Goal: Task Accomplishment & Management: Use online tool/utility

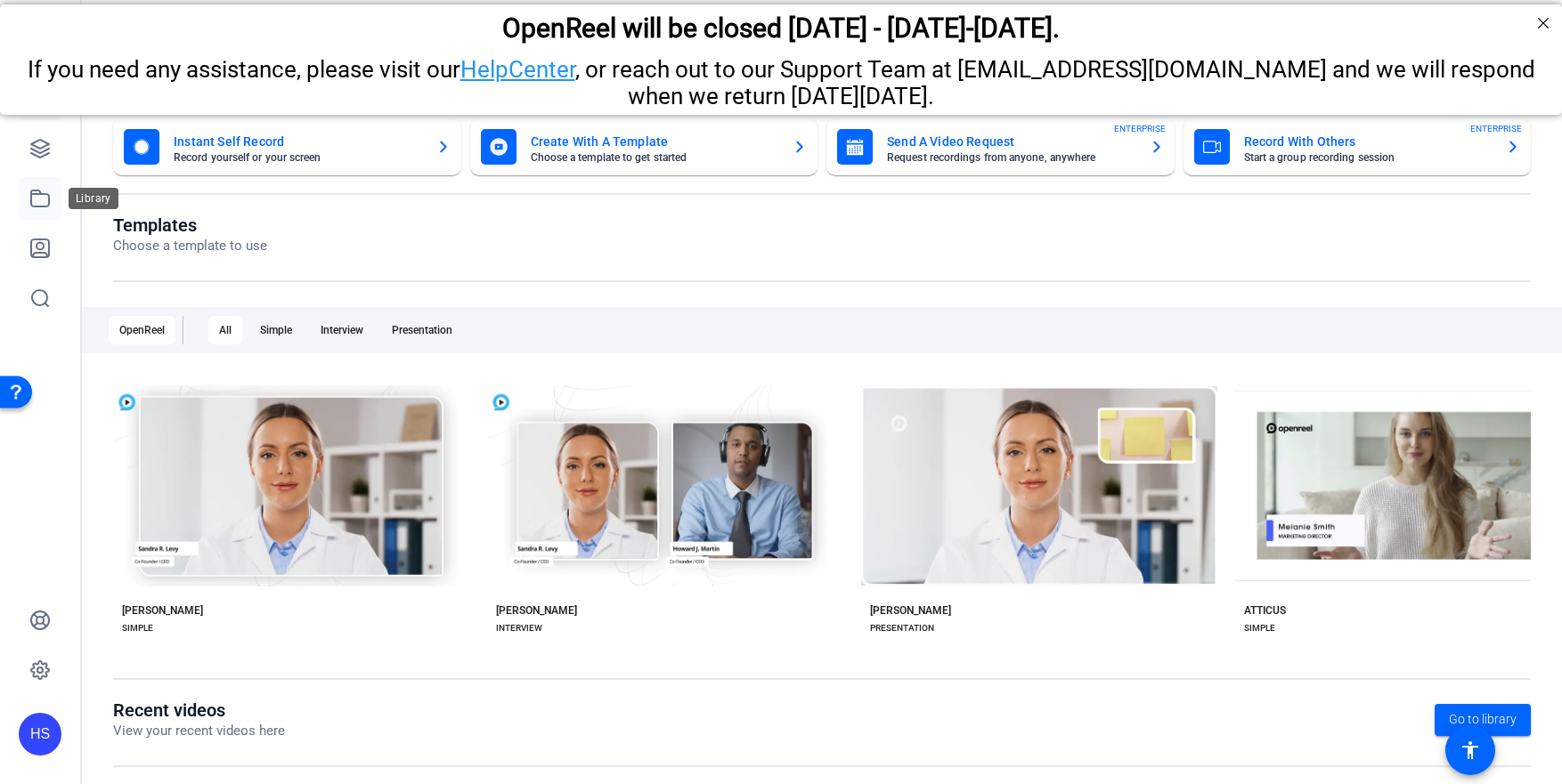
click at [42, 201] on icon at bounding box center [40, 198] width 21 height 21
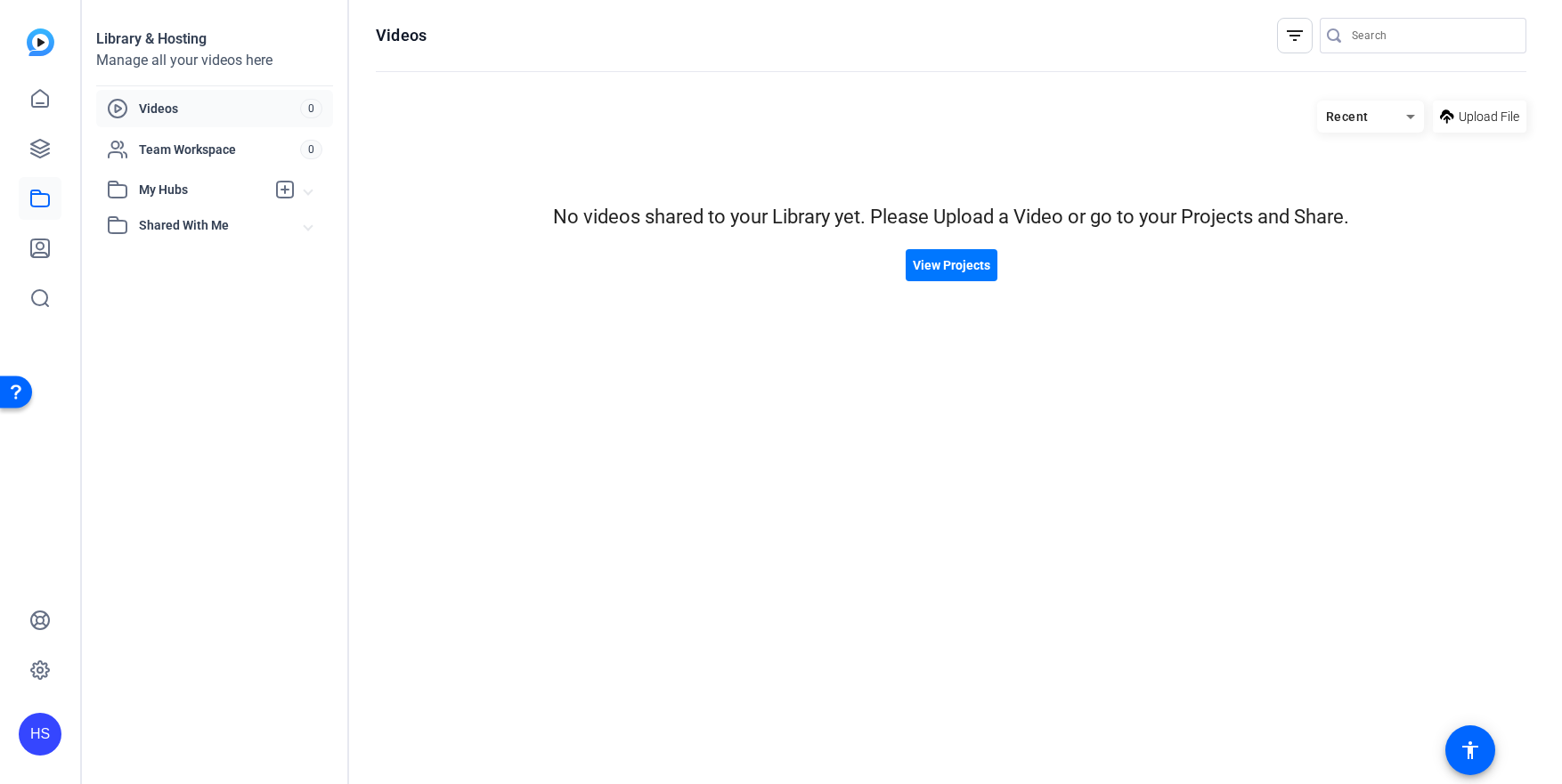
click at [36, 124] on div at bounding box center [40, 198] width 42 height 242
click at [36, 146] on icon at bounding box center [40, 148] width 21 height 21
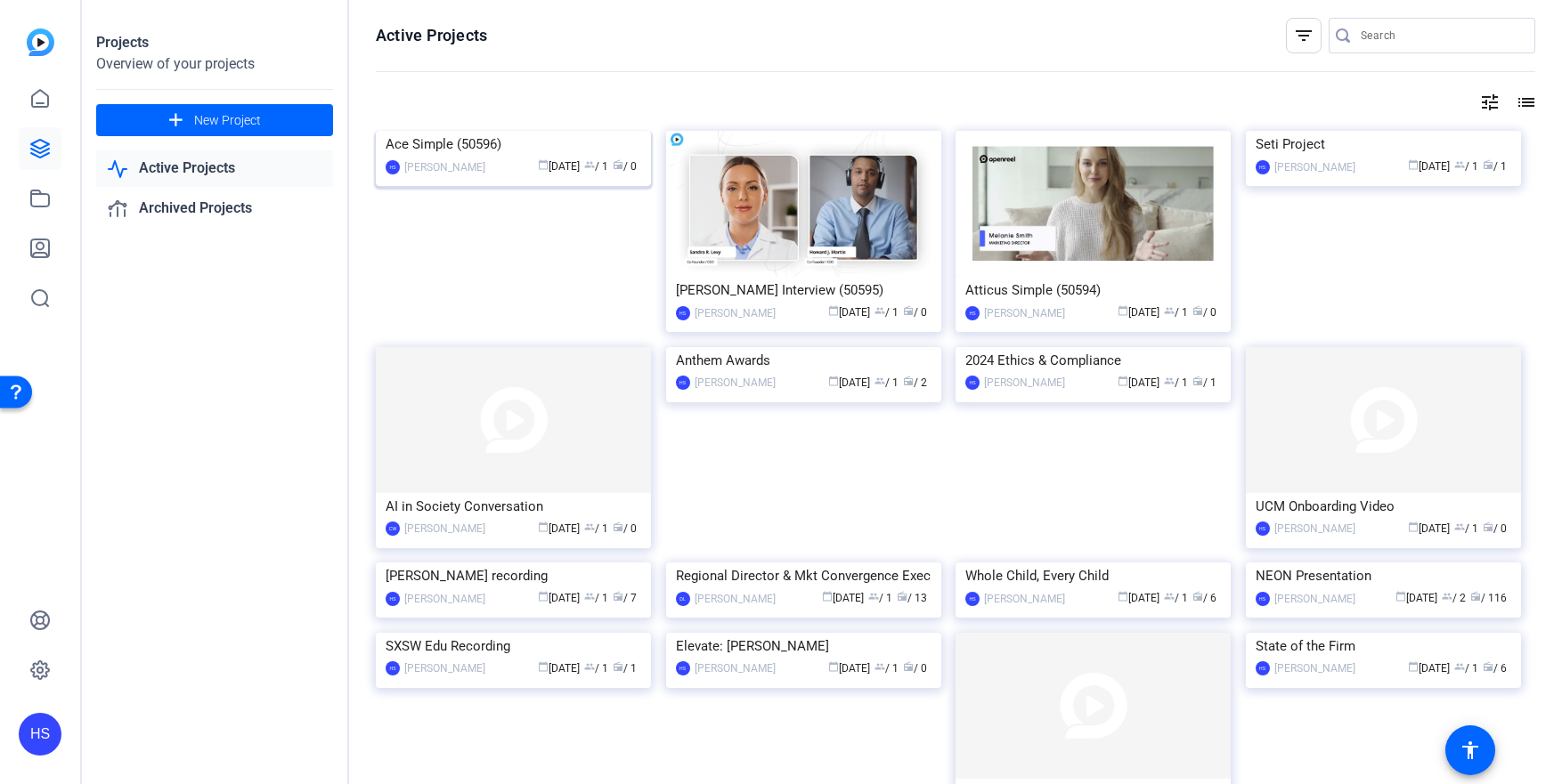
click at [499, 131] on img at bounding box center [513, 131] width 276 height 0
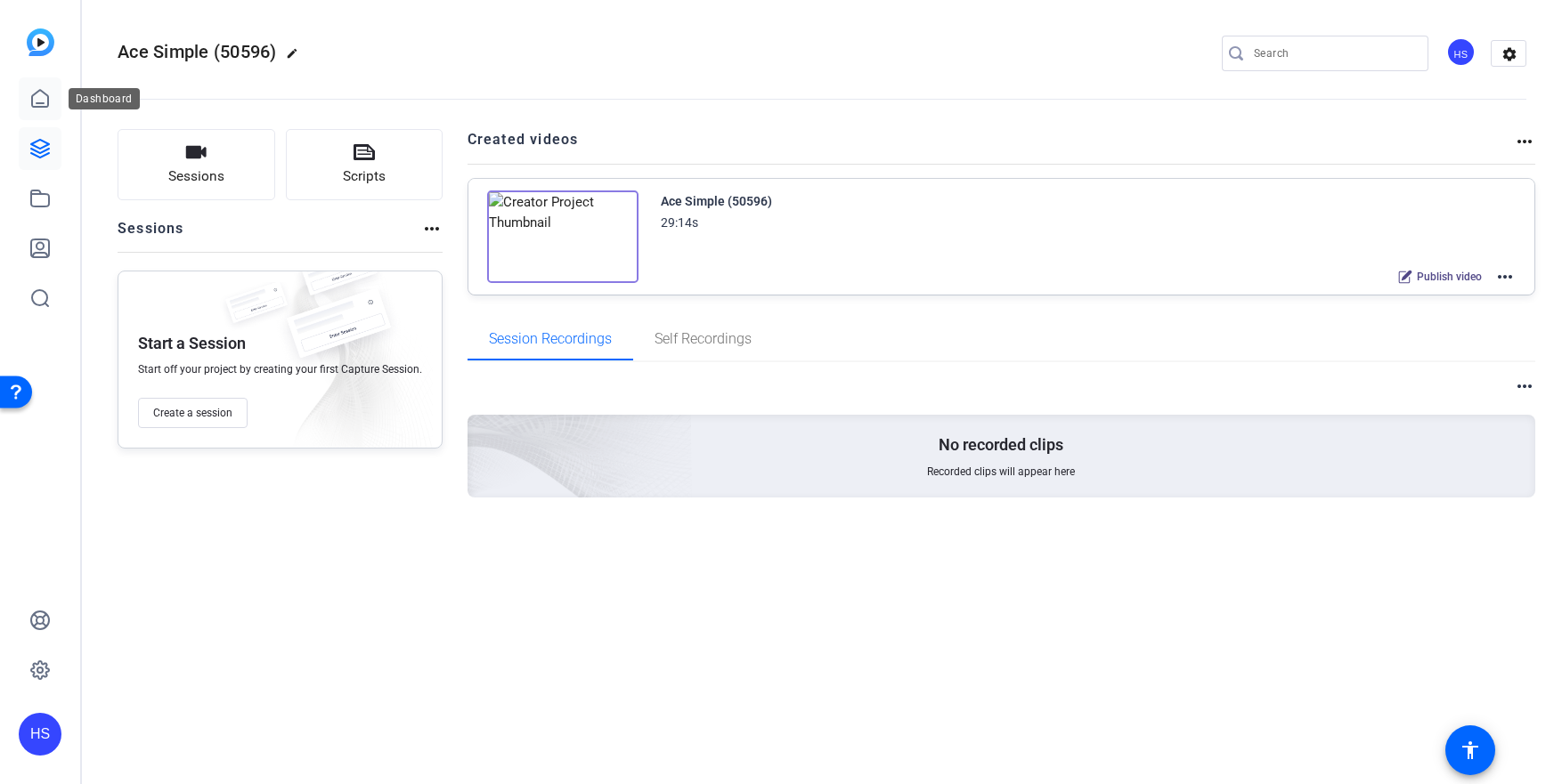
click at [41, 115] on link at bounding box center [40, 99] width 42 height 42
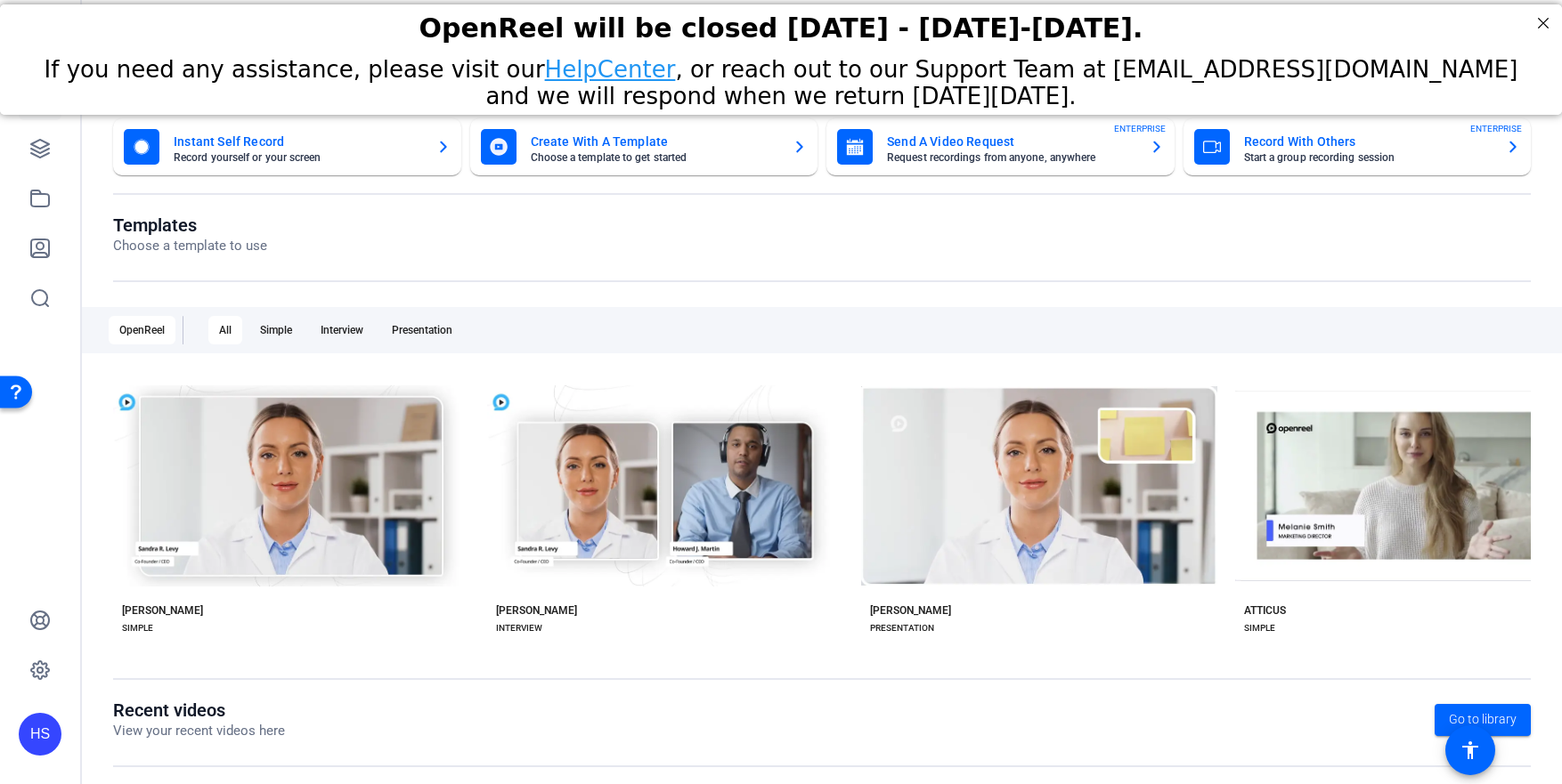
click at [385, 163] on div "Instant Self Record Record yourself or your screen" at bounding box center [287, 146] width 327 height 36
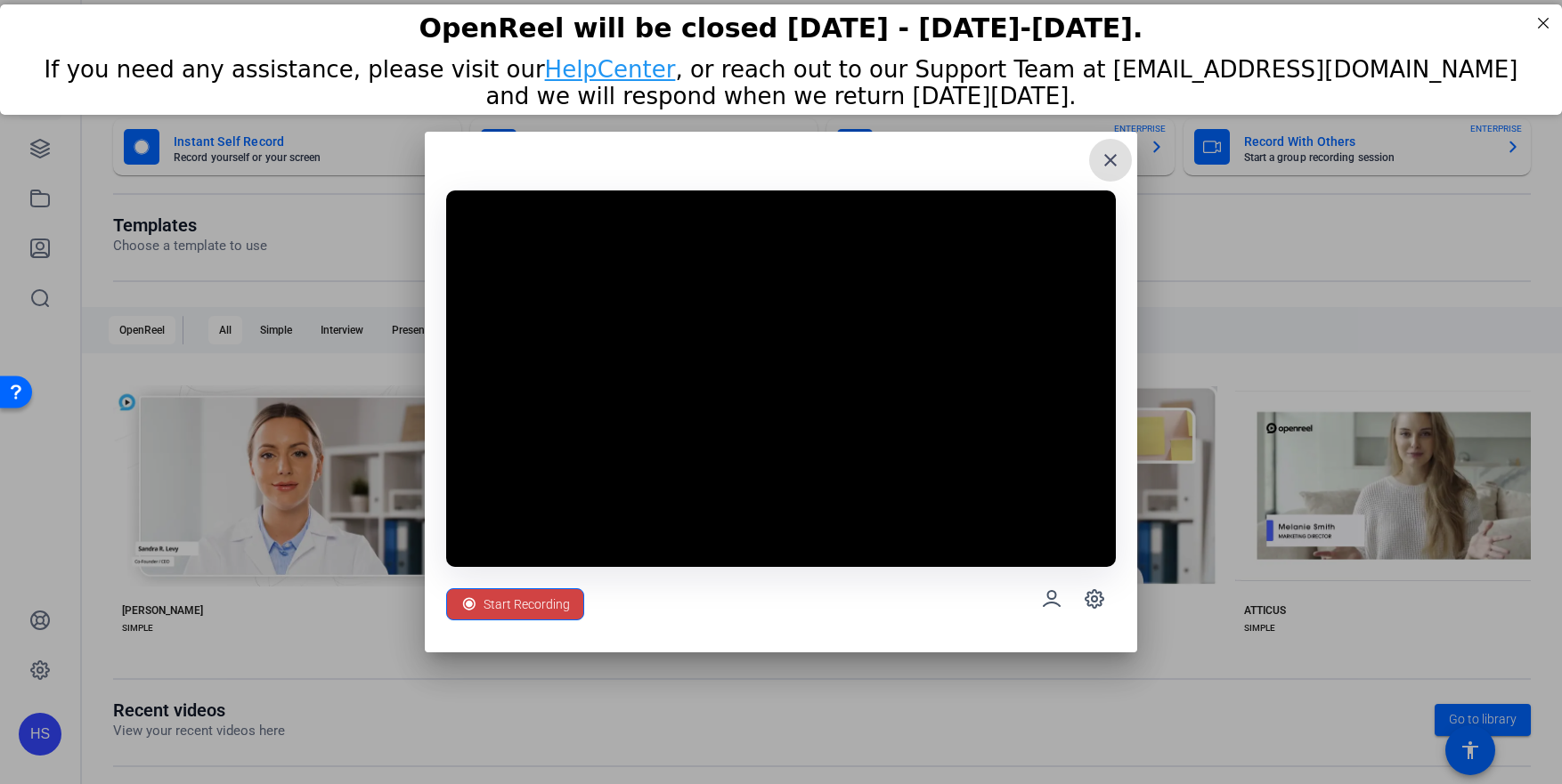
click at [1098, 158] on span at bounding box center [1110, 160] width 42 height 42
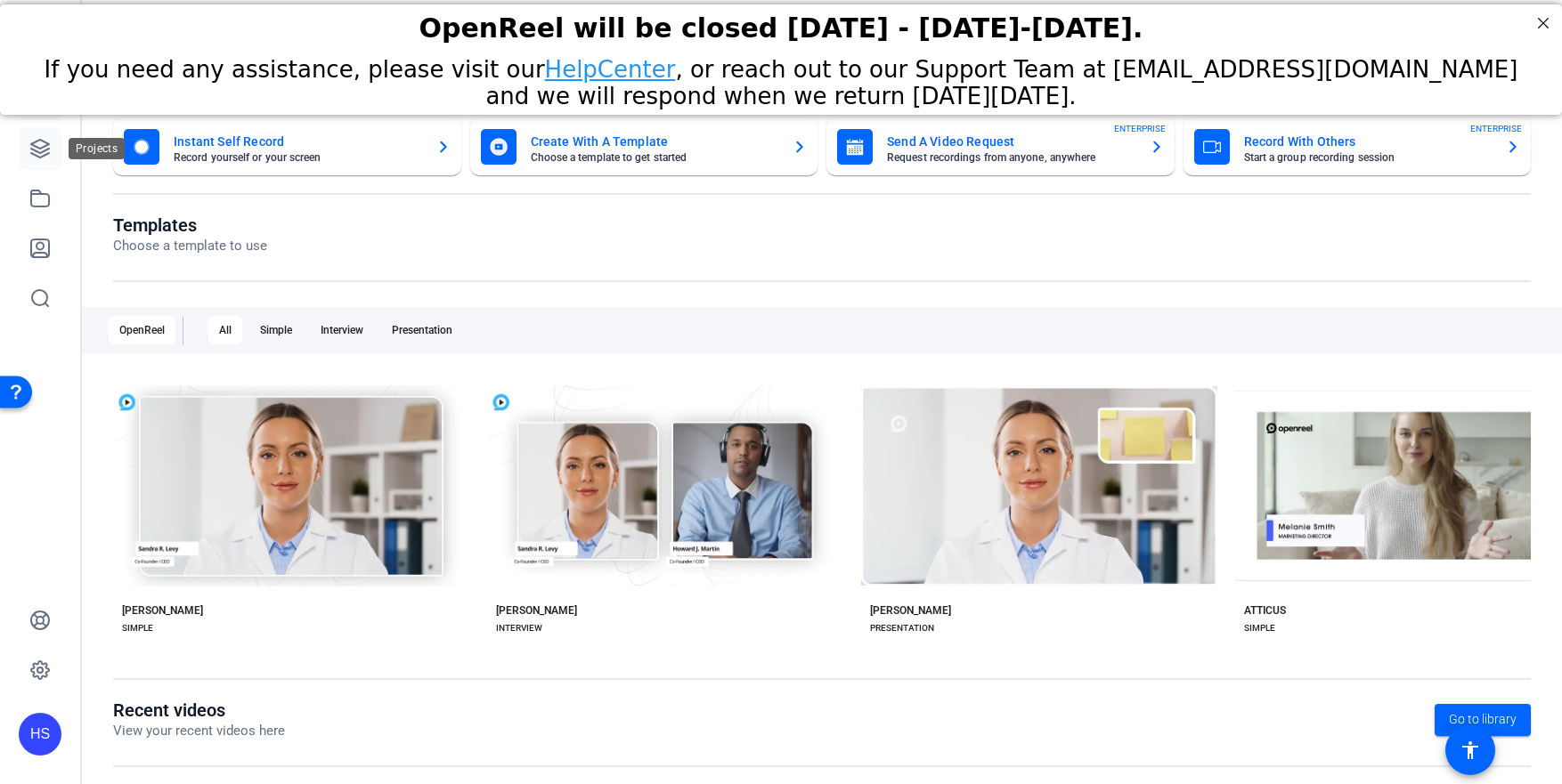
click at [42, 146] on icon at bounding box center [40, 148] width 18 height 18
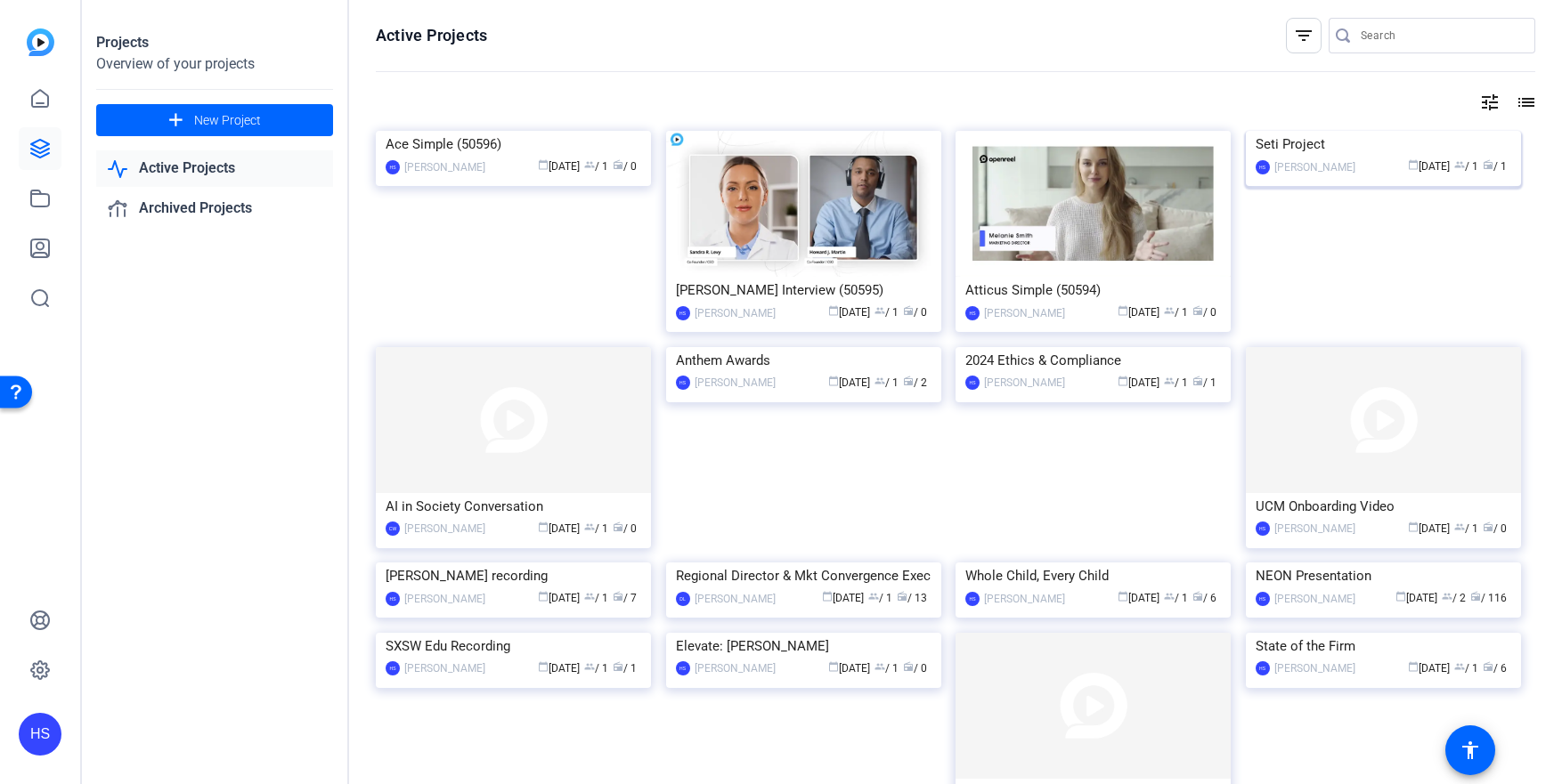
click at [1304, 131] on img at bounding box center [1383, 131] width 276 height 0
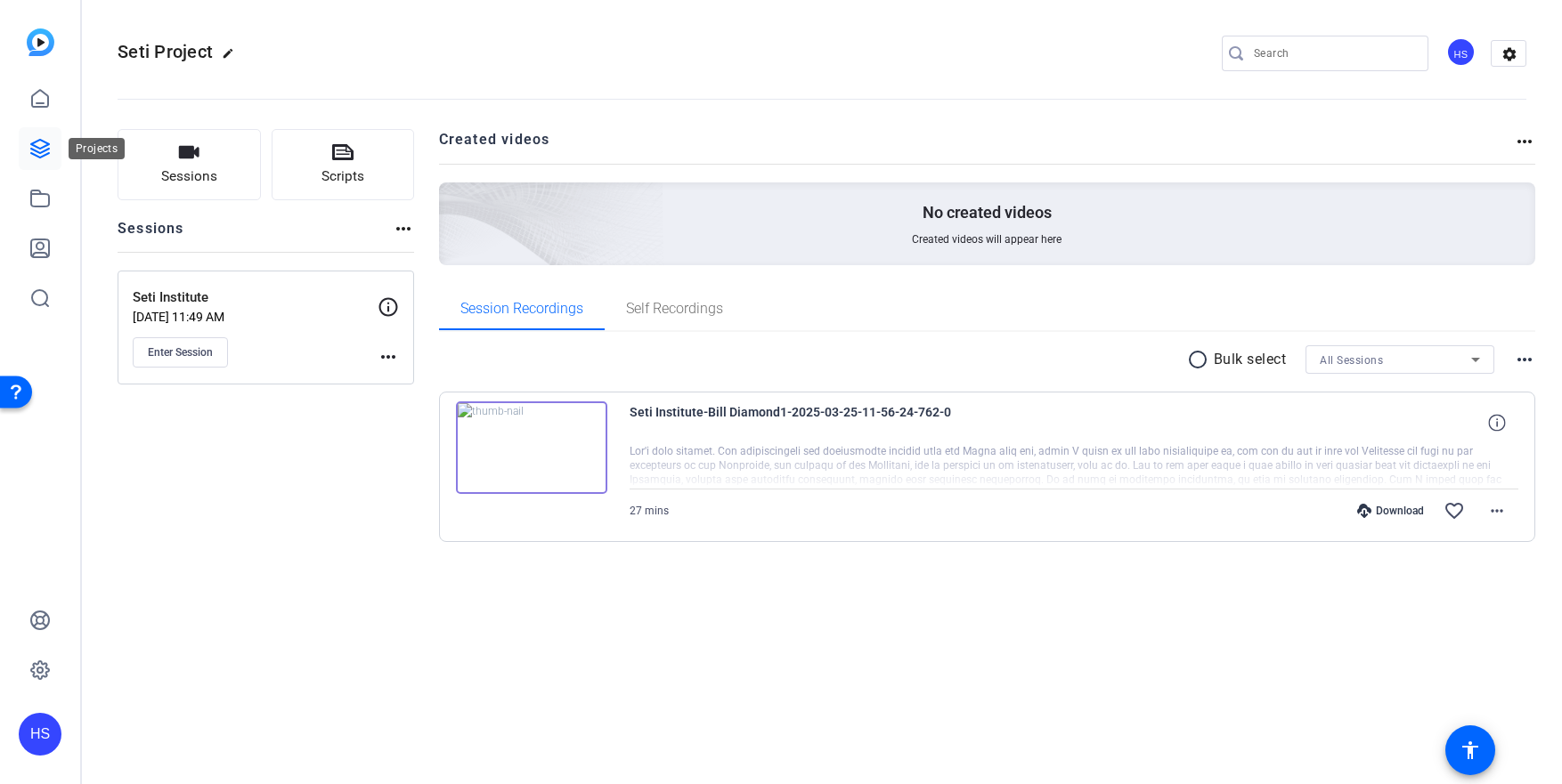
click at [50, 150] on icon at bounding box center [40, 148] width 21 height 21
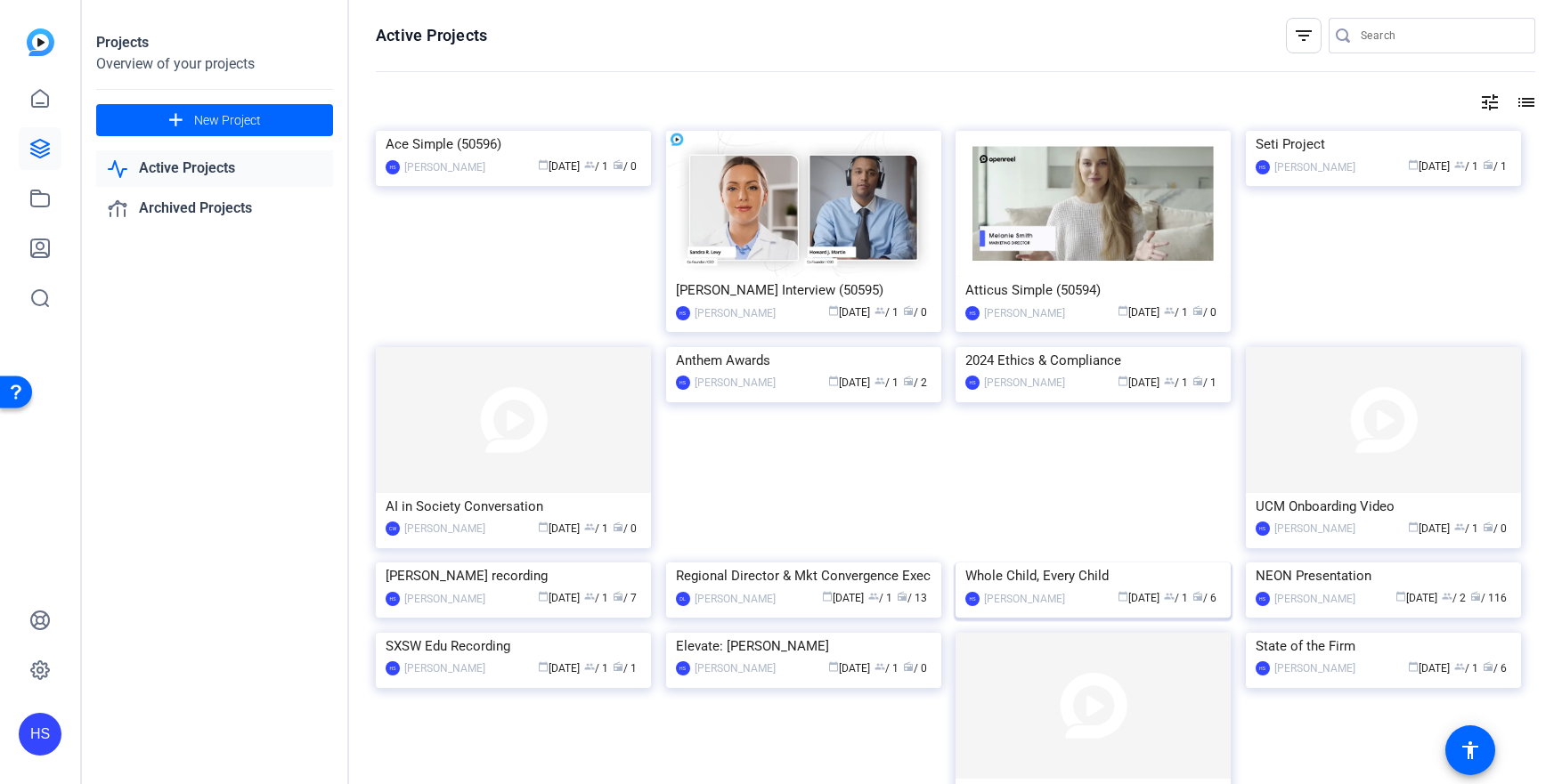
click at [1080, 563] on img at bounding box center [1093, 563] width 276 height 0
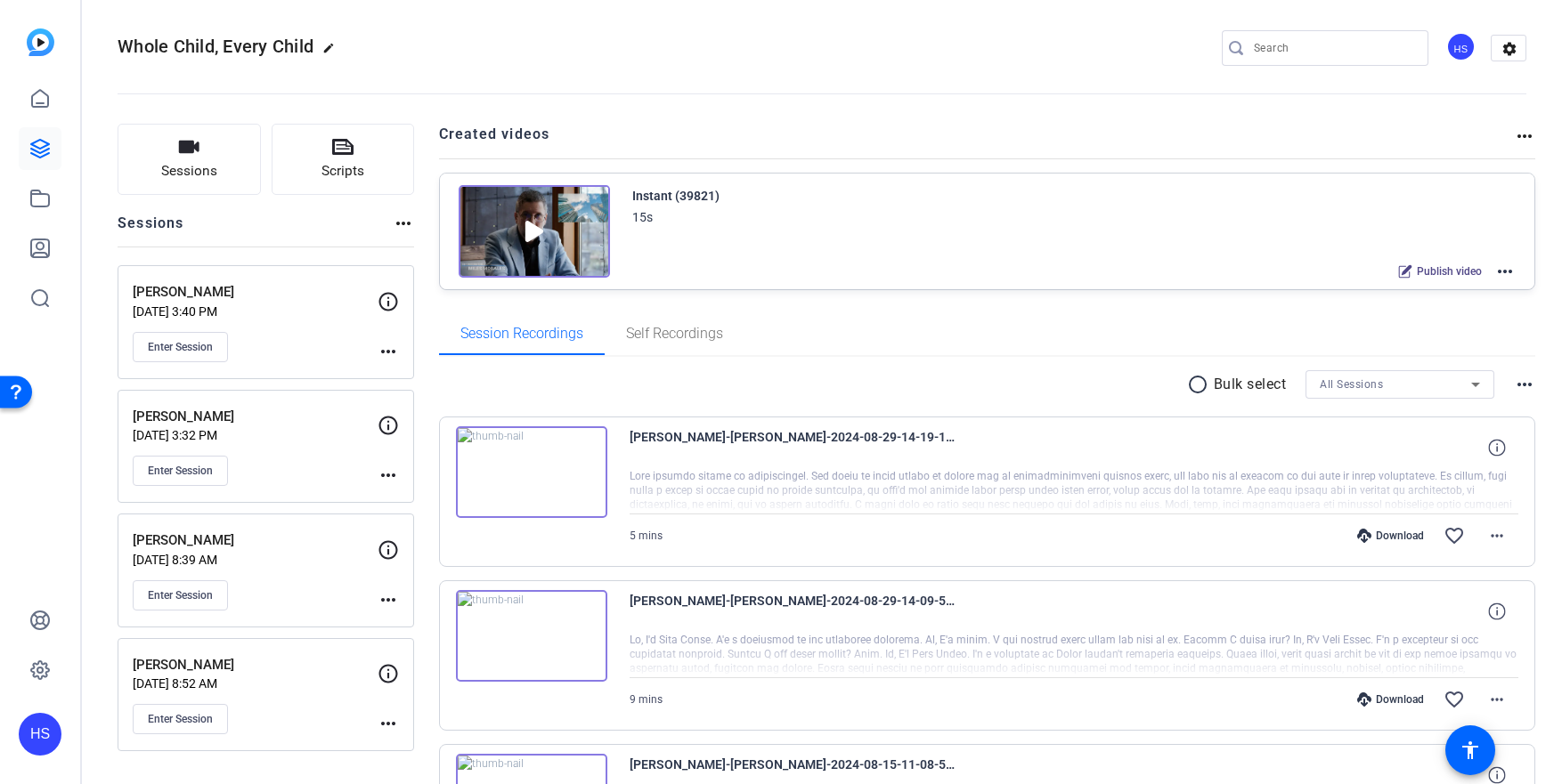
scroll to position [7, 0]
click at [201, 712] on span "Enter Session" at bounding box center [180, 717] width 65 height 14
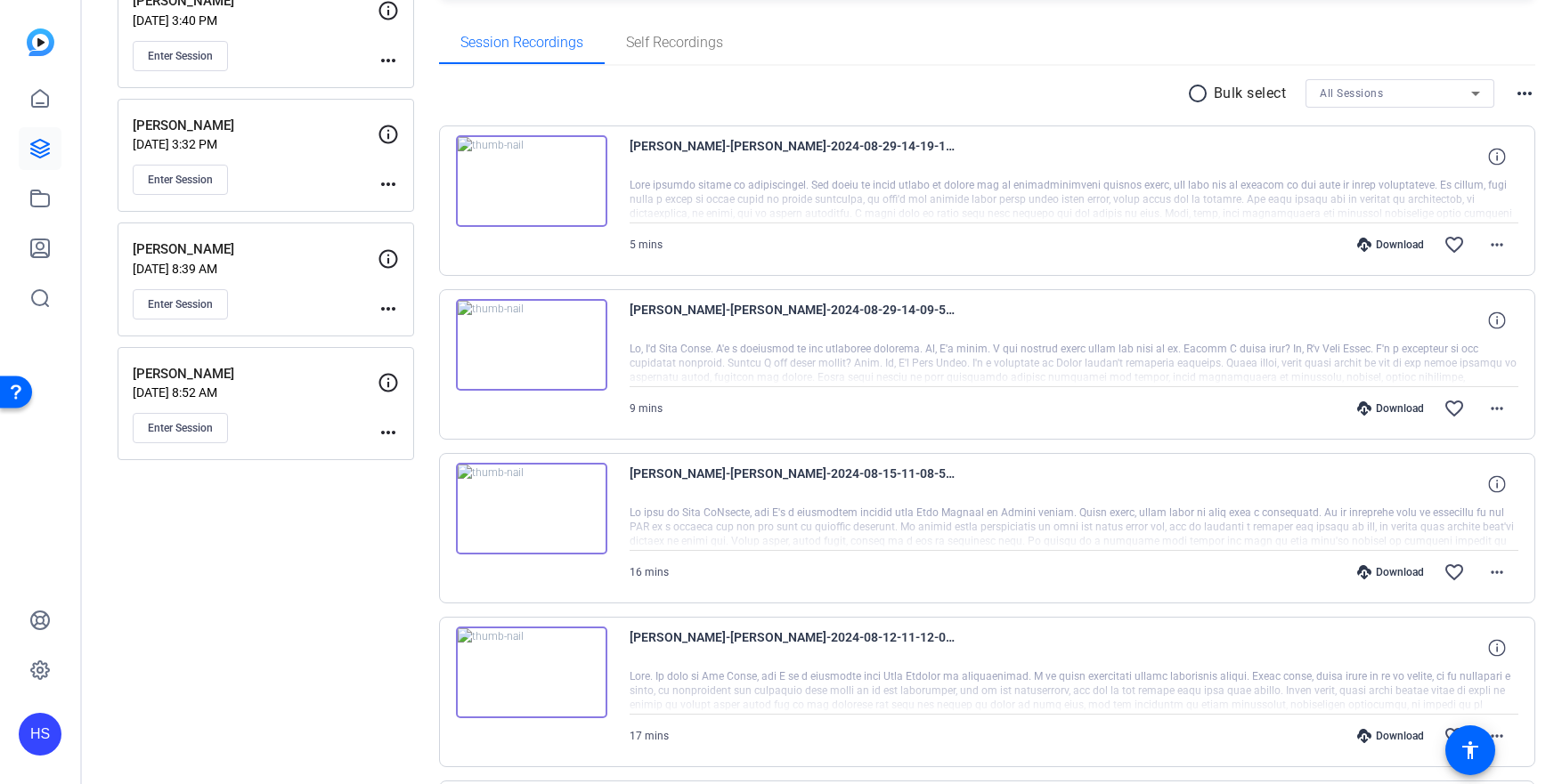
scroll to position [686, 0]
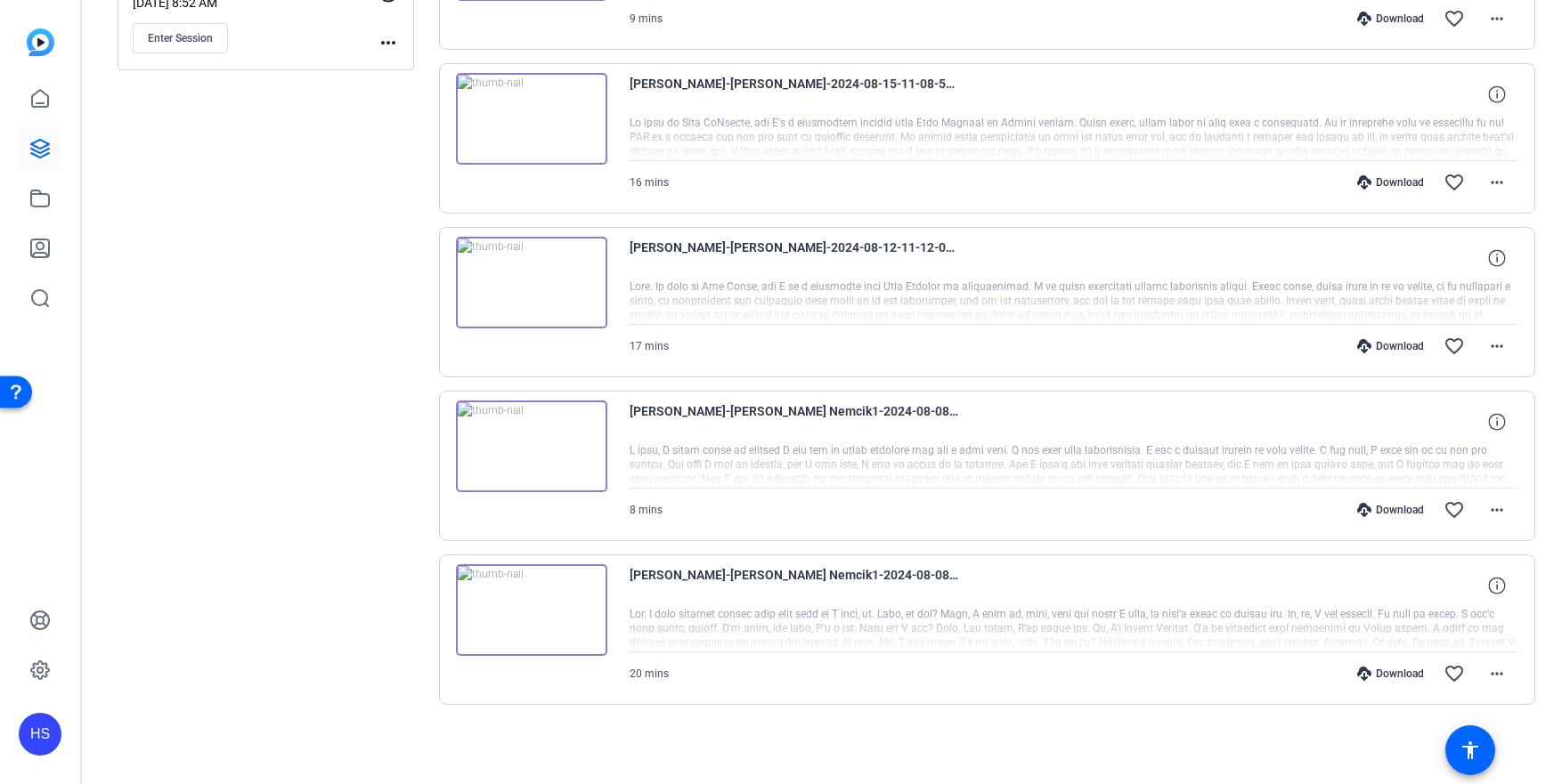
click at [808, 590] on span "Marisa Nemcik-Marisa Nemcik1-2024-08-08-11-02-49-728-0" at bounding box center [794, 586] width 330 height 42
click at [1486, 676] on mat-icon "more_horiz" at bounding box center [1497, 673] width 21 height 21
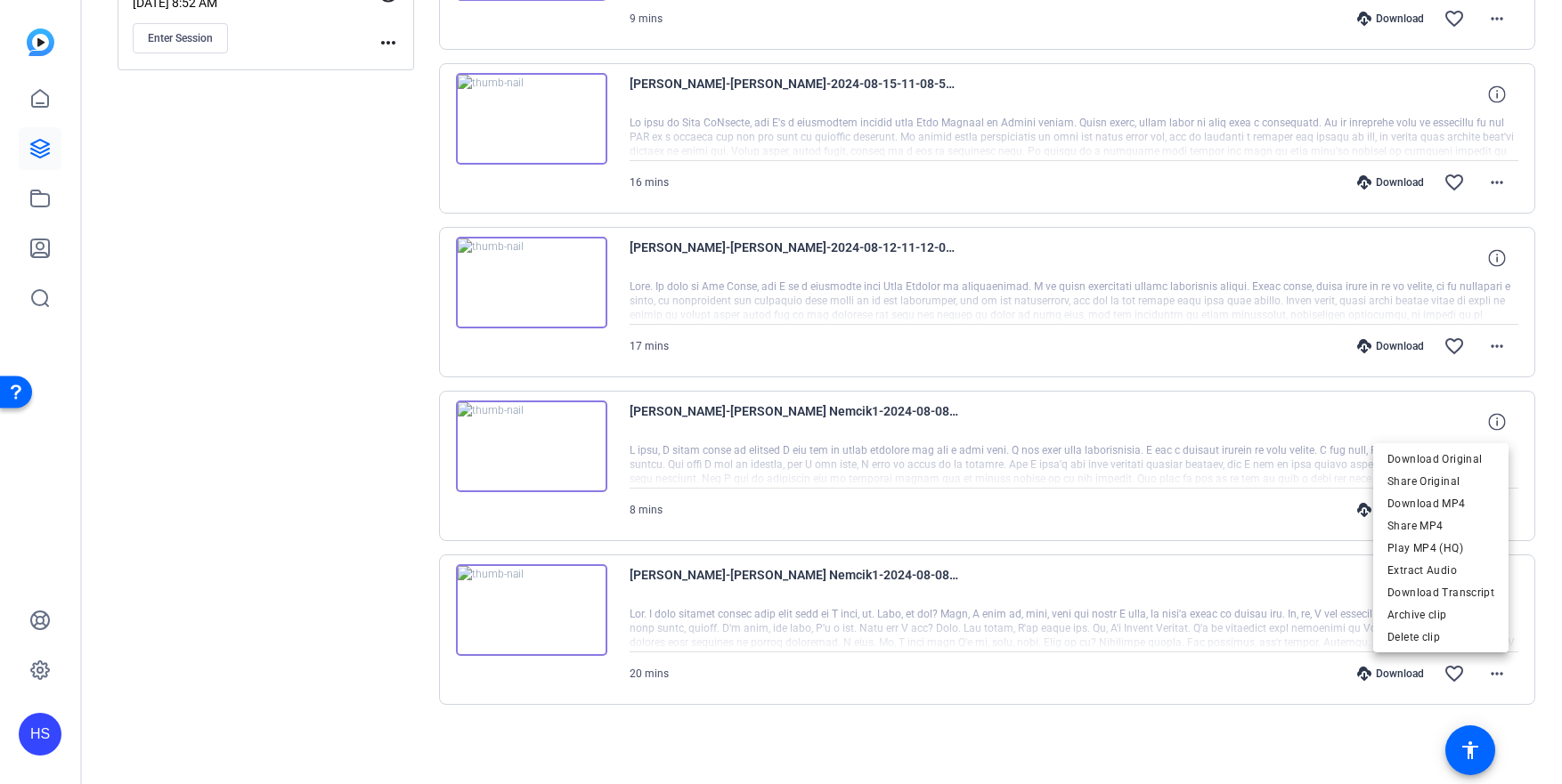
click at [64, 201] on div at bounding box center [781, 392] width 1562 height 784
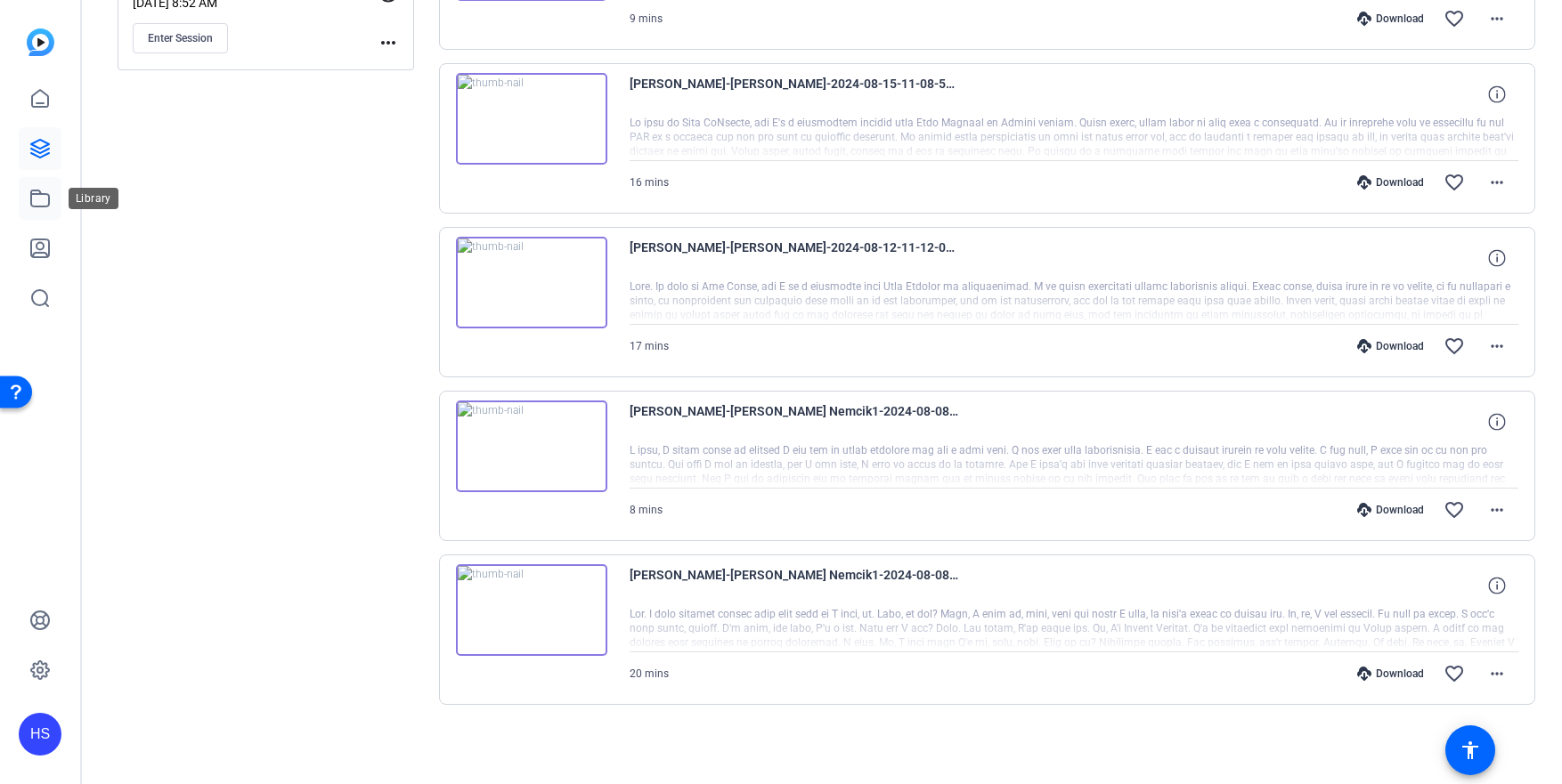
click at [53, 196] on link at bounding box center [40, 198] width 42 height 42
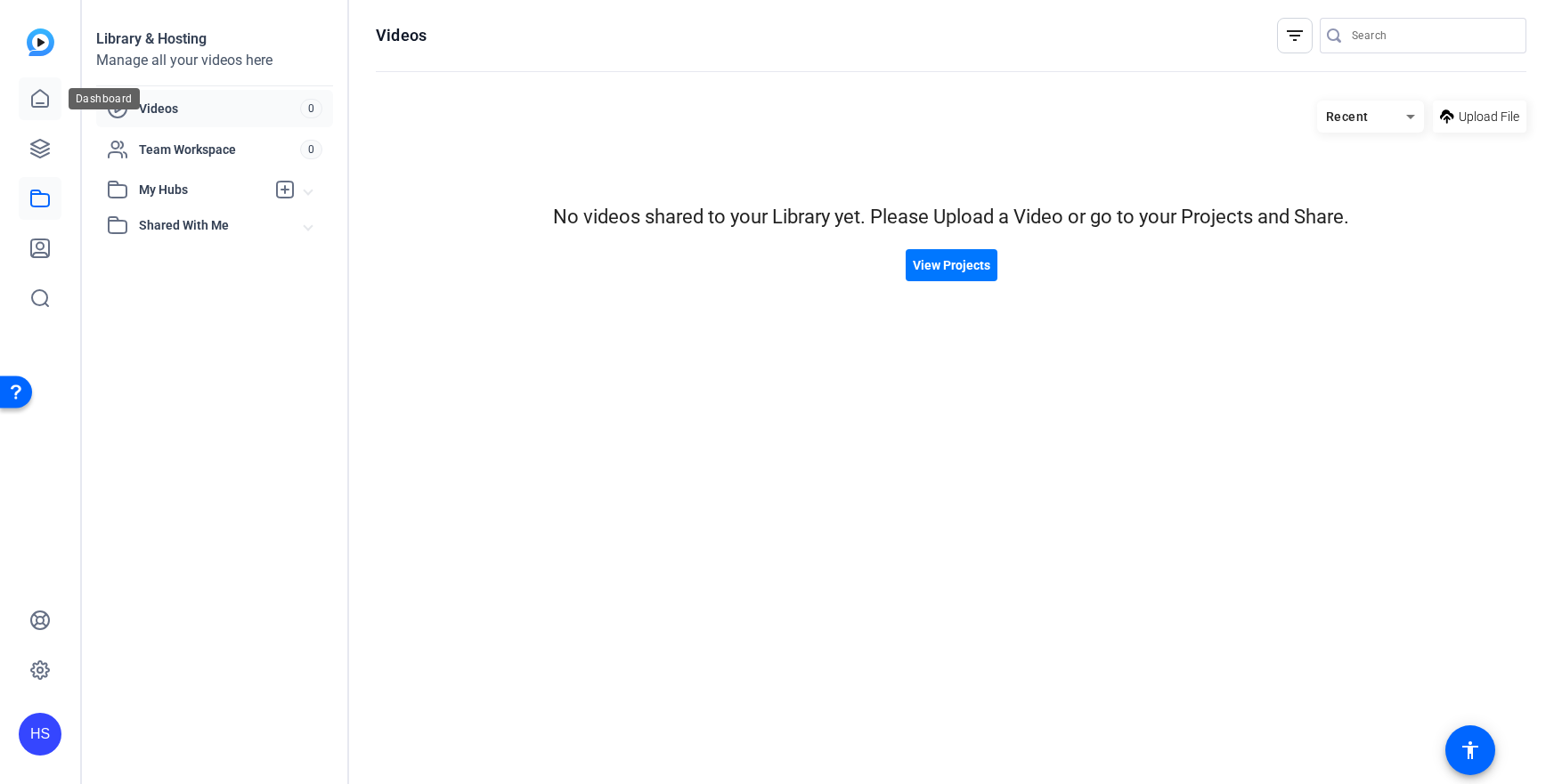
click at [48, 88] on icon at bounding box center [40, 99] width 21 height 21
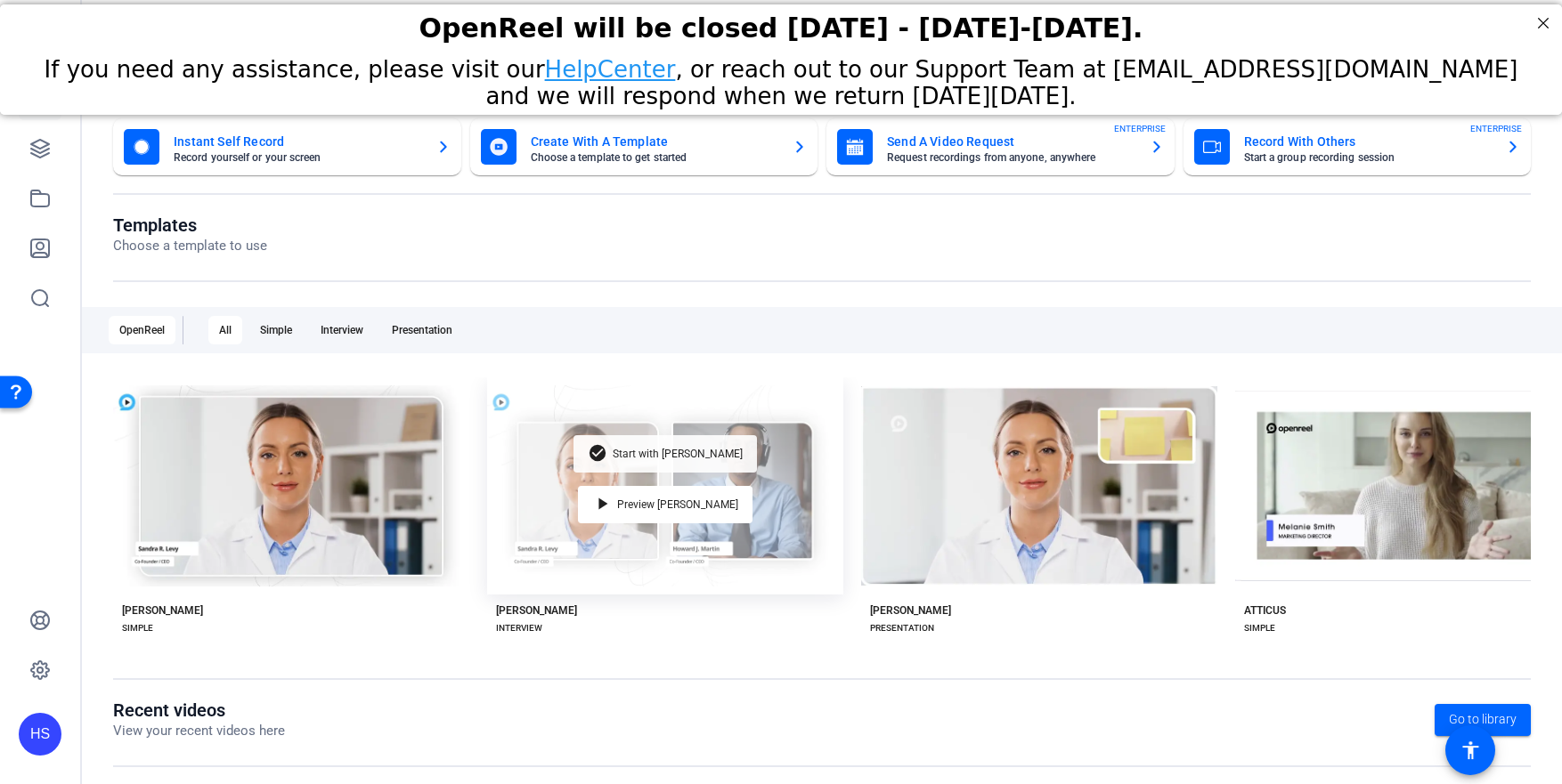
click at [660, 456] on div "check_circle Start with Matti" at bounding box center [664, 454] width 183 height 38
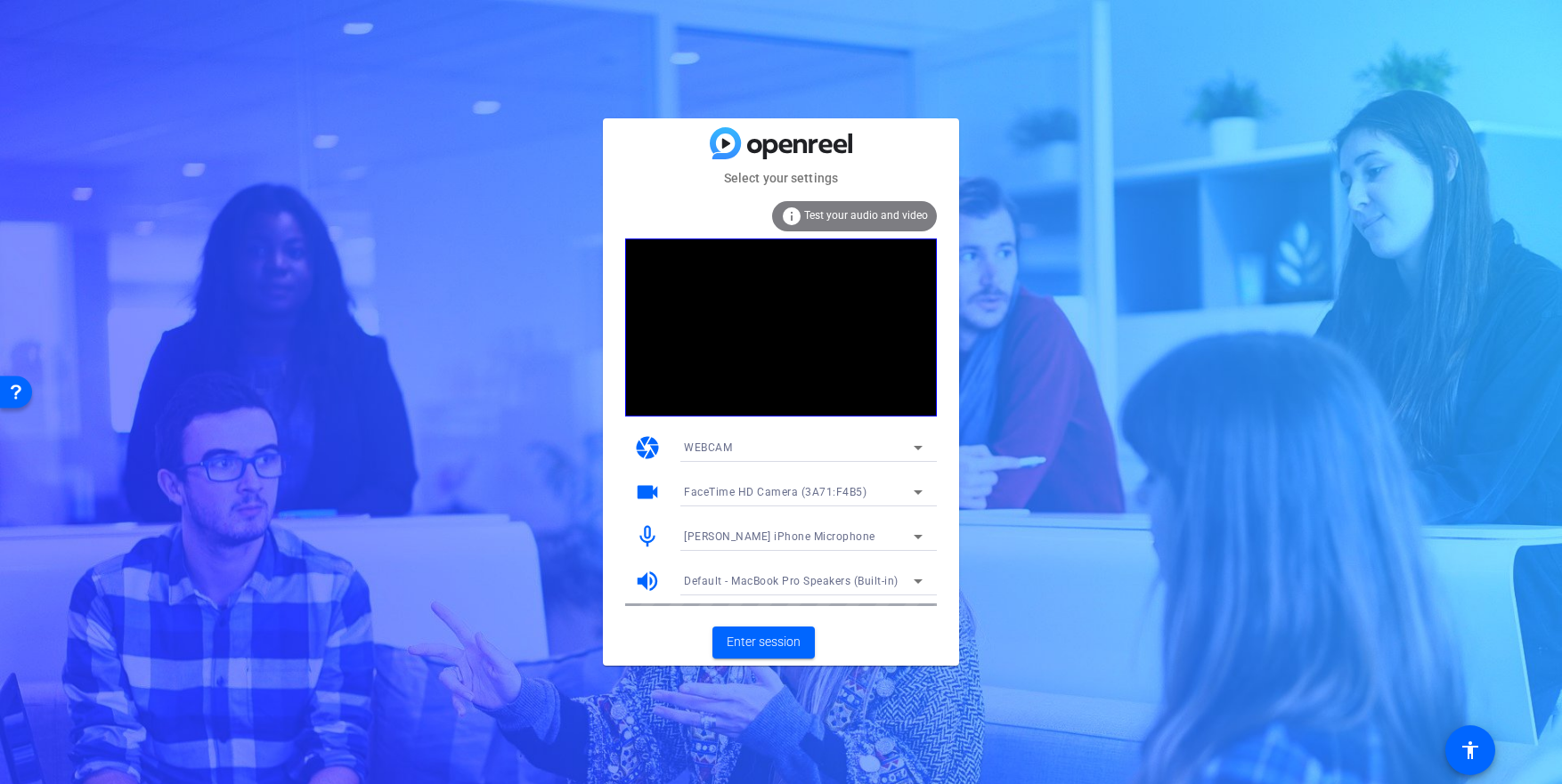
click at [845, 451] on div "WEBCAM" at bounding box center [798, 448] width 229 height 22
click at [845, 451] on div at bounding box center [781, 392] width 1562 height 784
click at [797, 546] on div "Hillary Simon’s iPhone Microphone" at bounding box center [798, 536] width 229 height 22
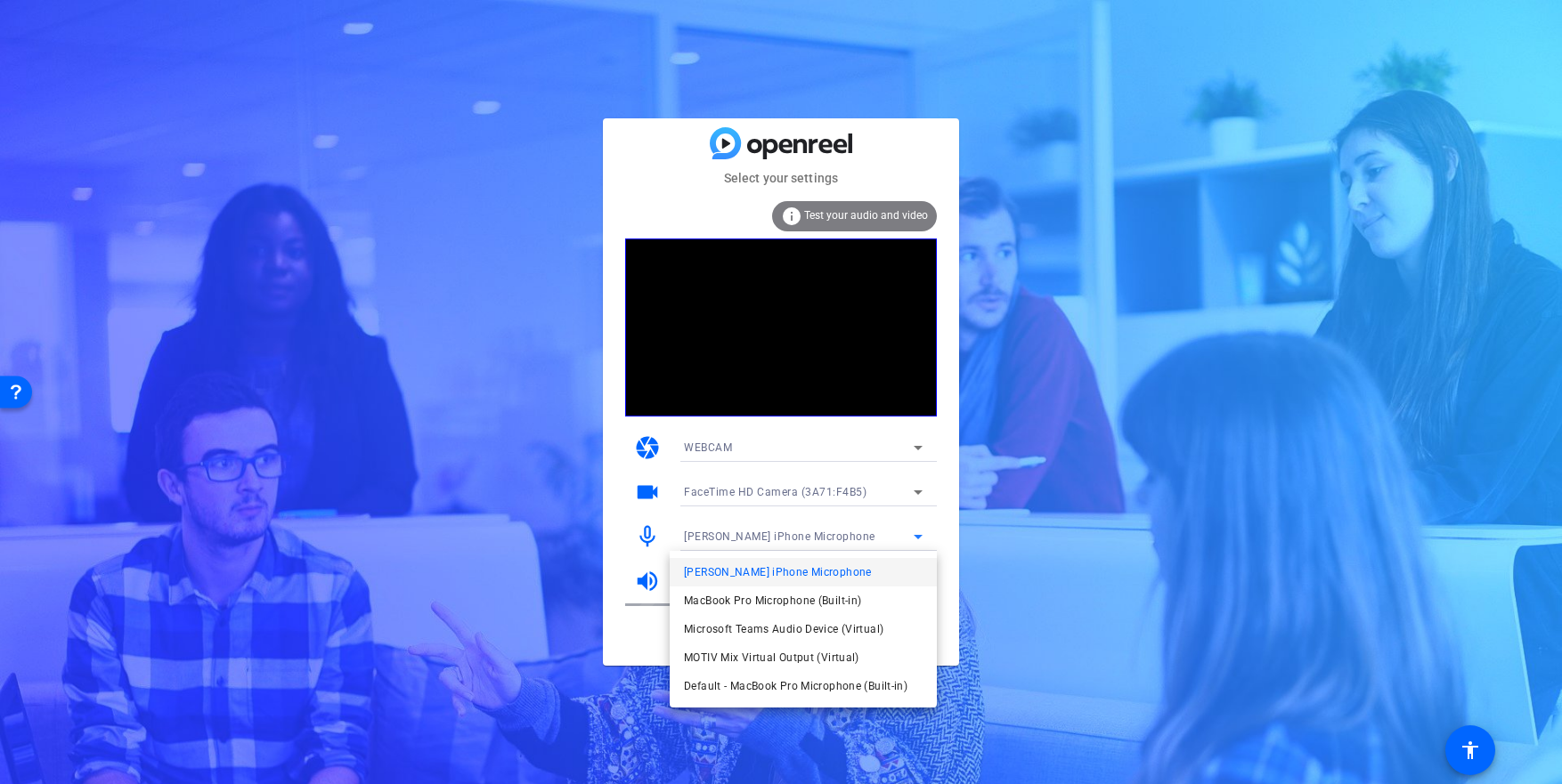
click at [795, 540] on div at bounding box center [781, 392] width 1562 height 784
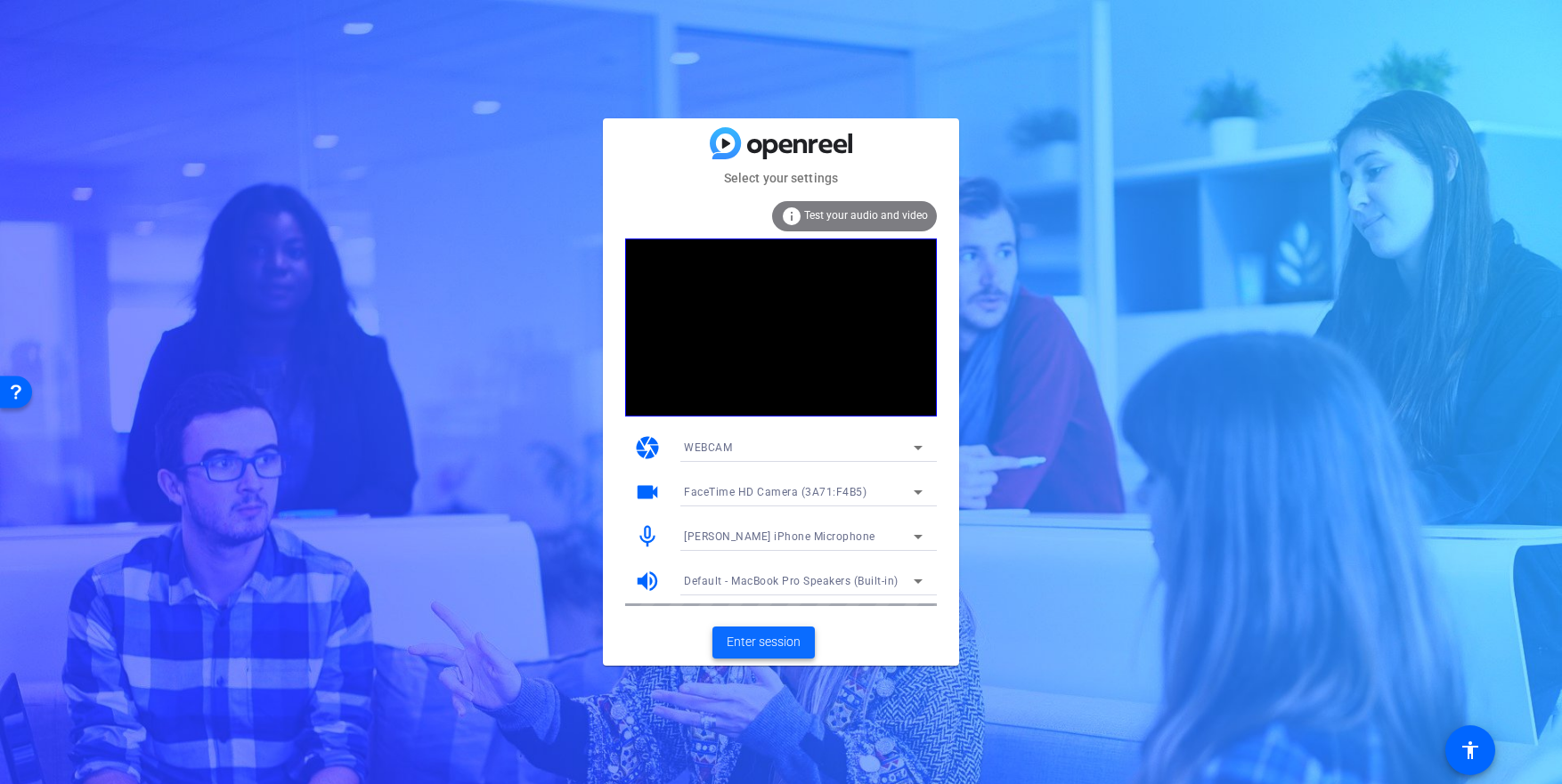
click at [781, 648] on span "Enter session" at bounding box center [764, 642] width 74 height 18
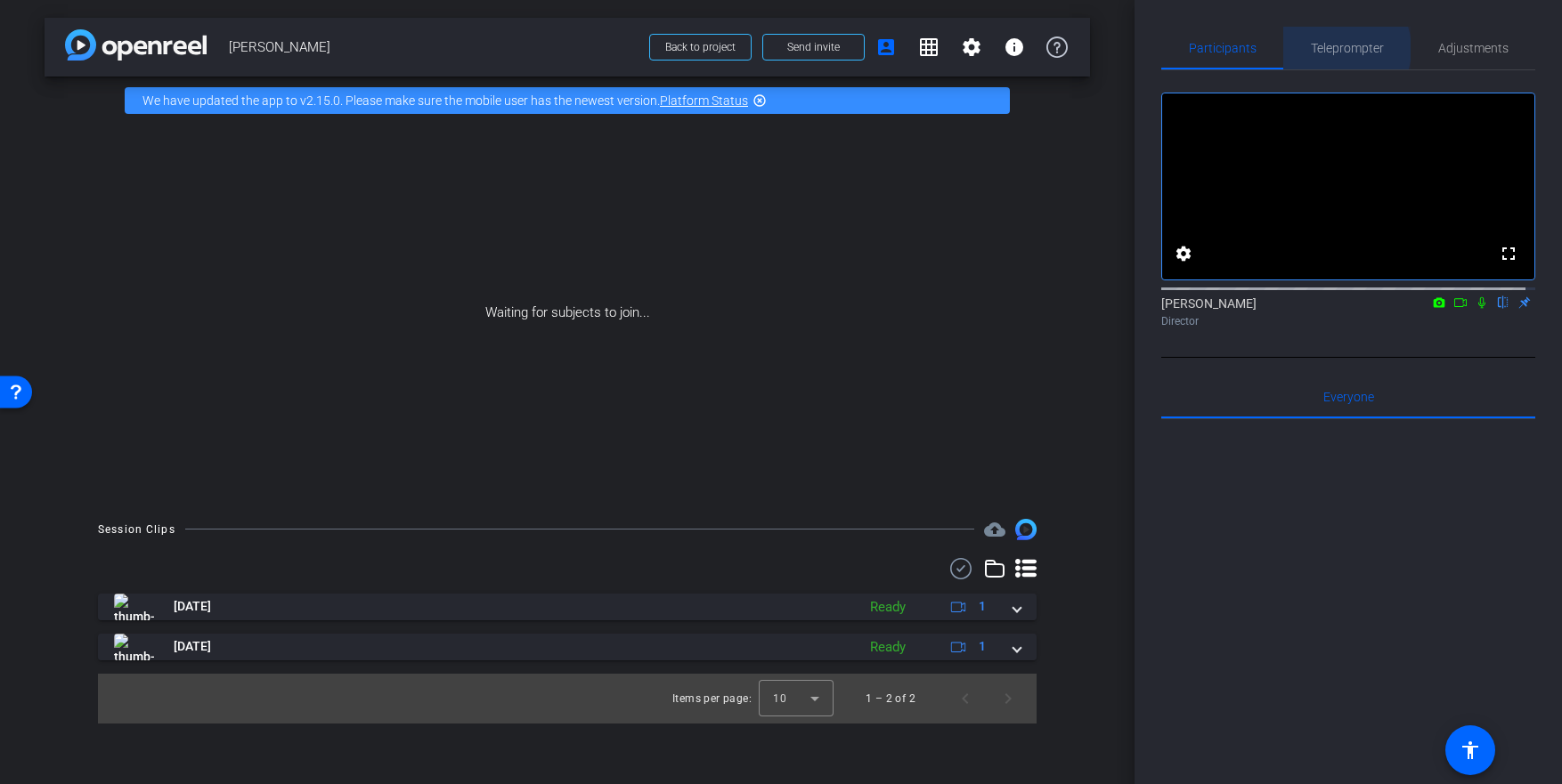
click at [1332, 49] on span "Teleprompter" at bounding box center [1347, 48] width 73 height 13
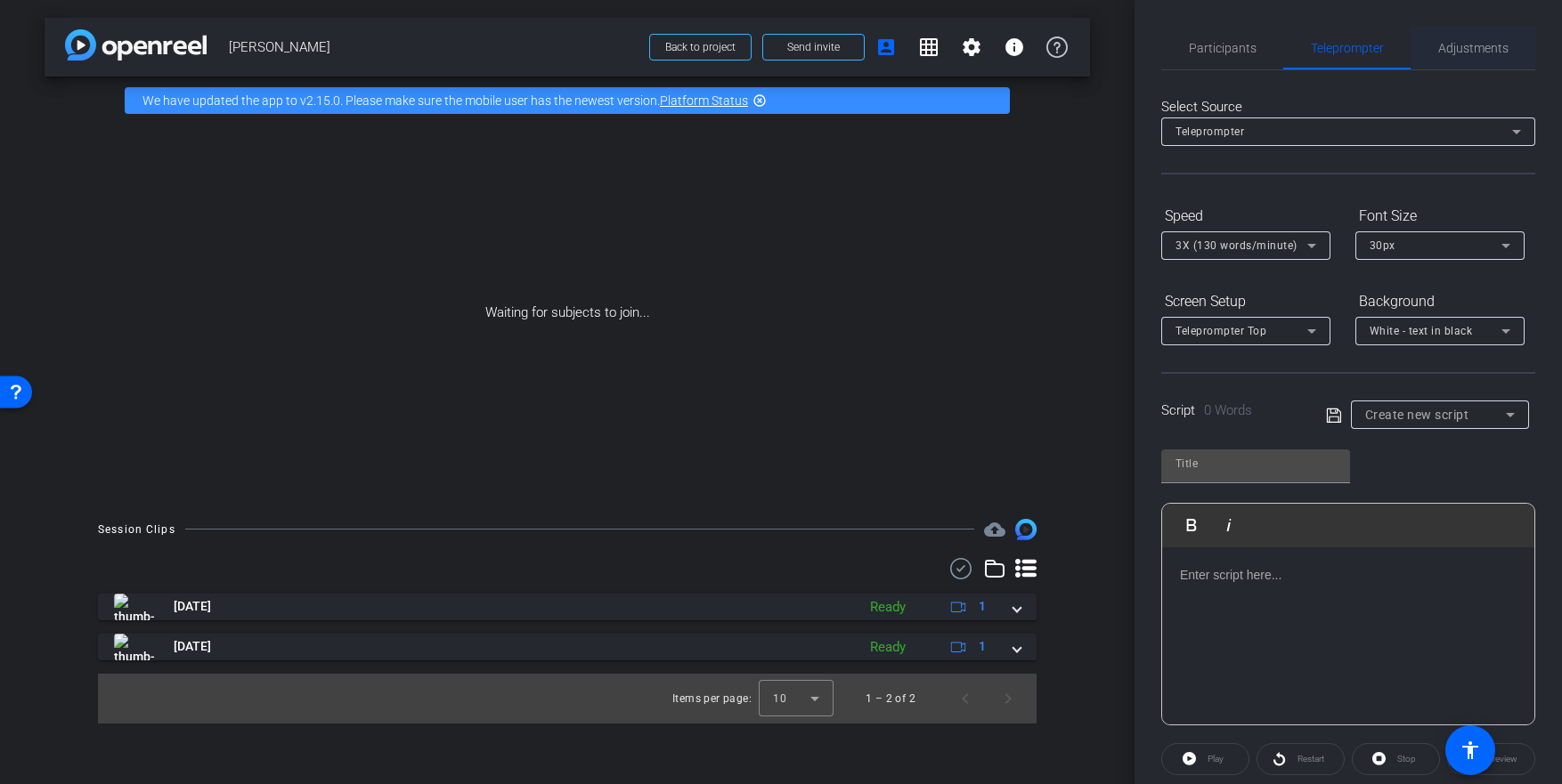
click at [1458, 44] on span "Adjustments" at bounding box center [1474, 48] width 70 height 13
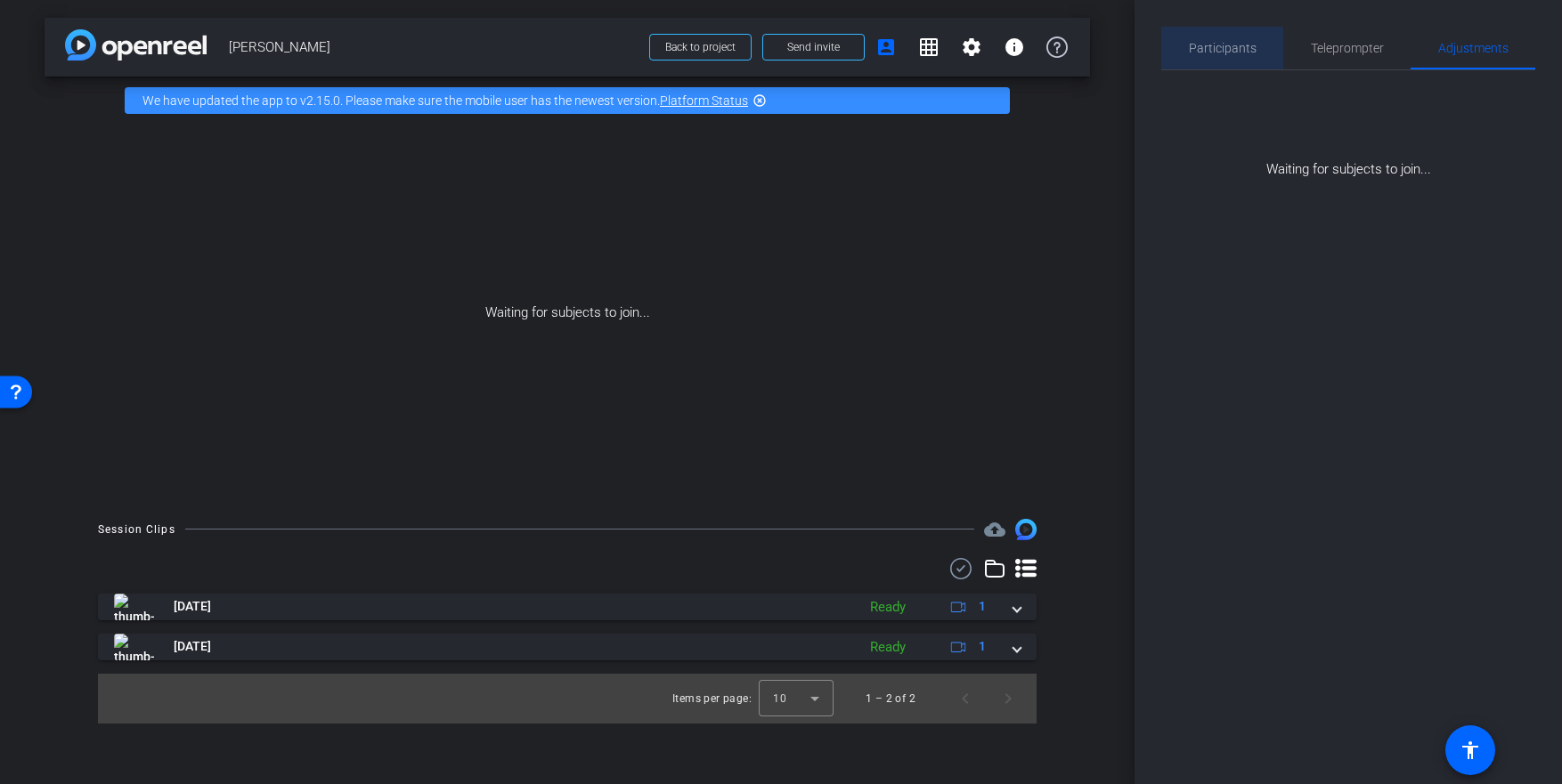
click at [1216, 49] on span "Participants" at bounding box center [1222, 48] width 67 height 13
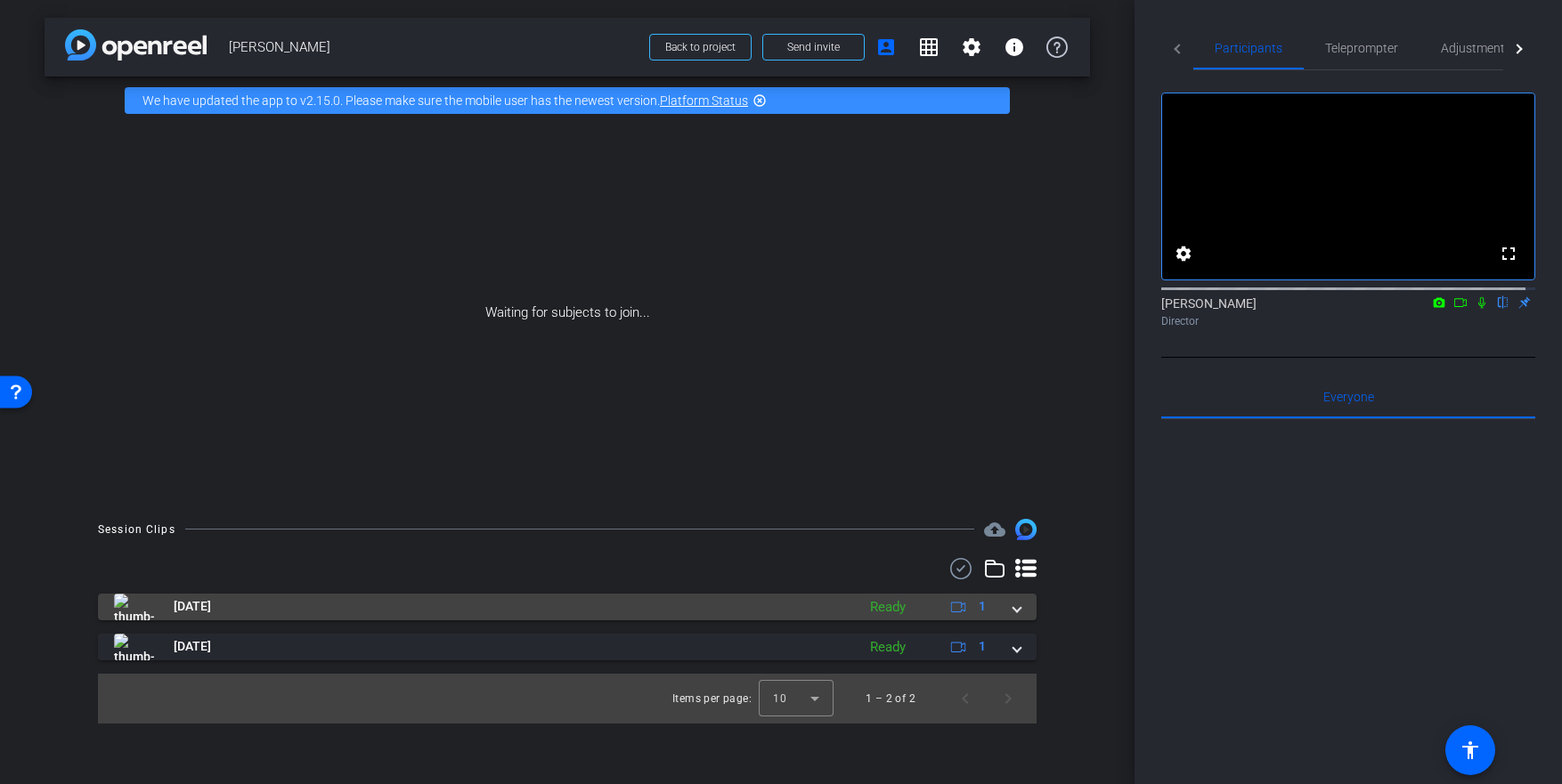
click at [676, 601] on mat-panel-title "Aug 8, 2024" at bounding box center [480, 607] width 733 height 27
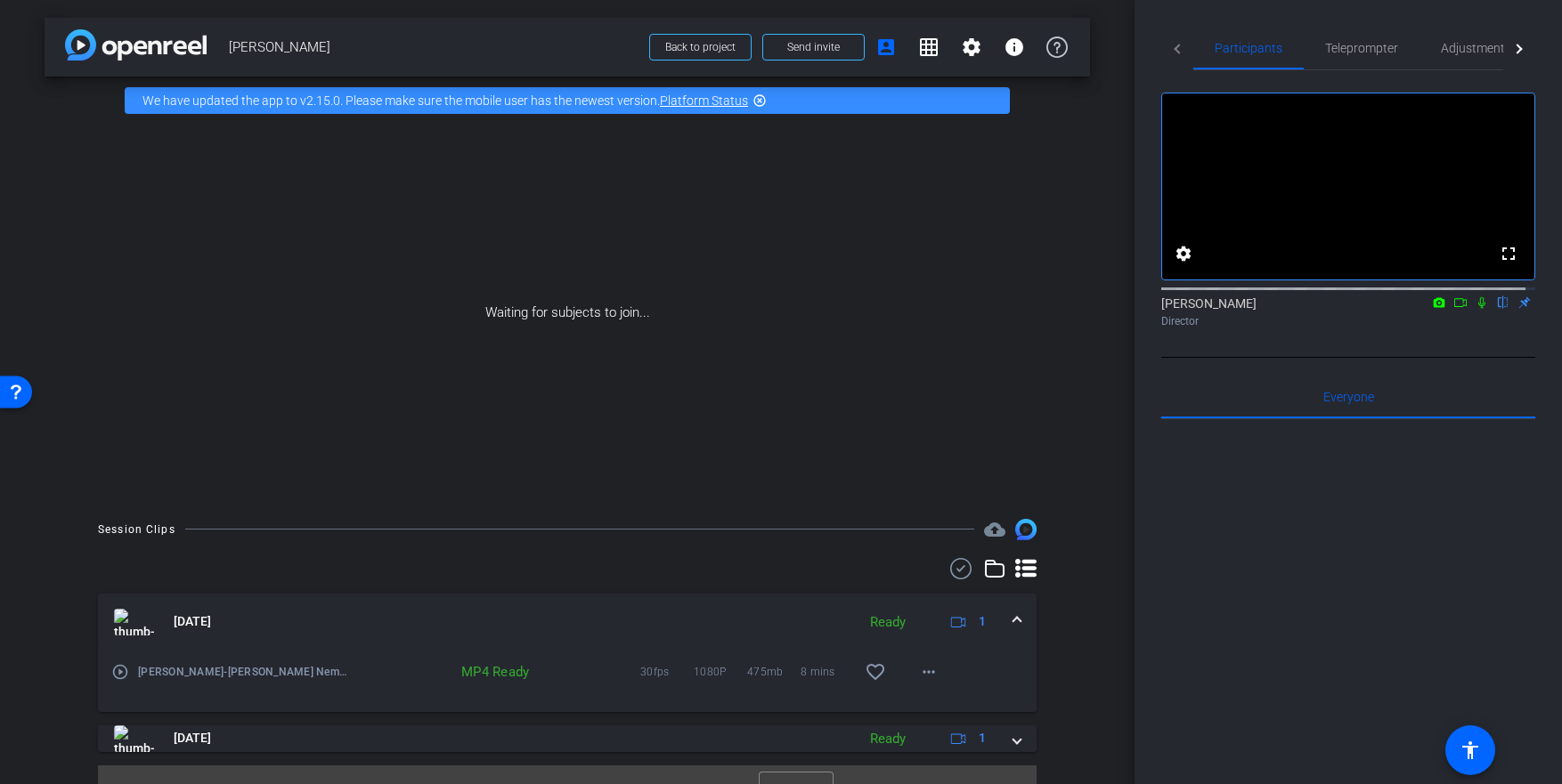
click at [676, 601] on mat-expansion-panel-header "Aug 8, 2024 Ready 1" at bounding box center [567, 623] width 939 height 57
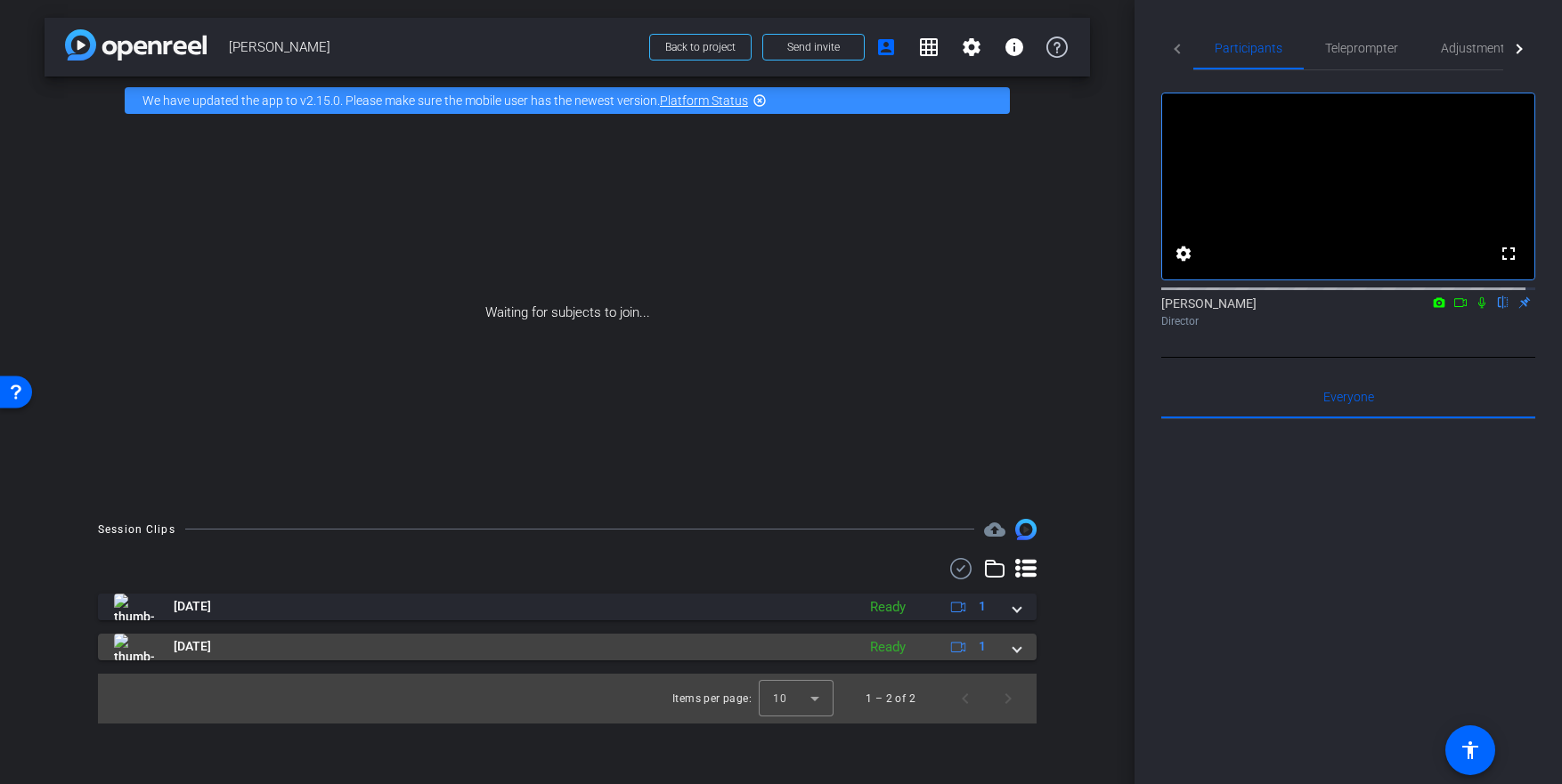
click at [664, 655] on mat-panel-title "Aug 8, 2024" at bounding box center [480, 647] width 733 height 27
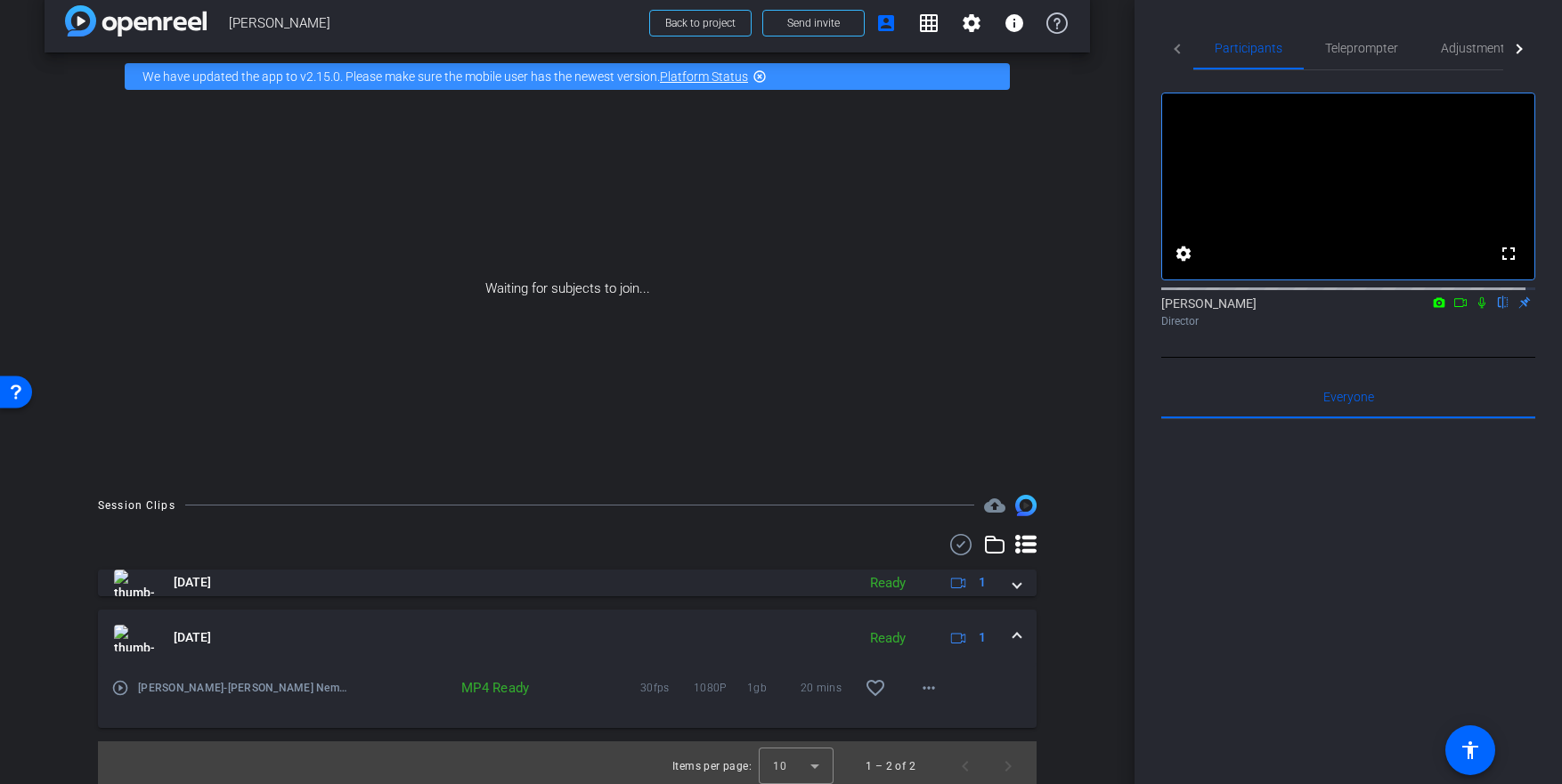
scroll to position [31, 0]
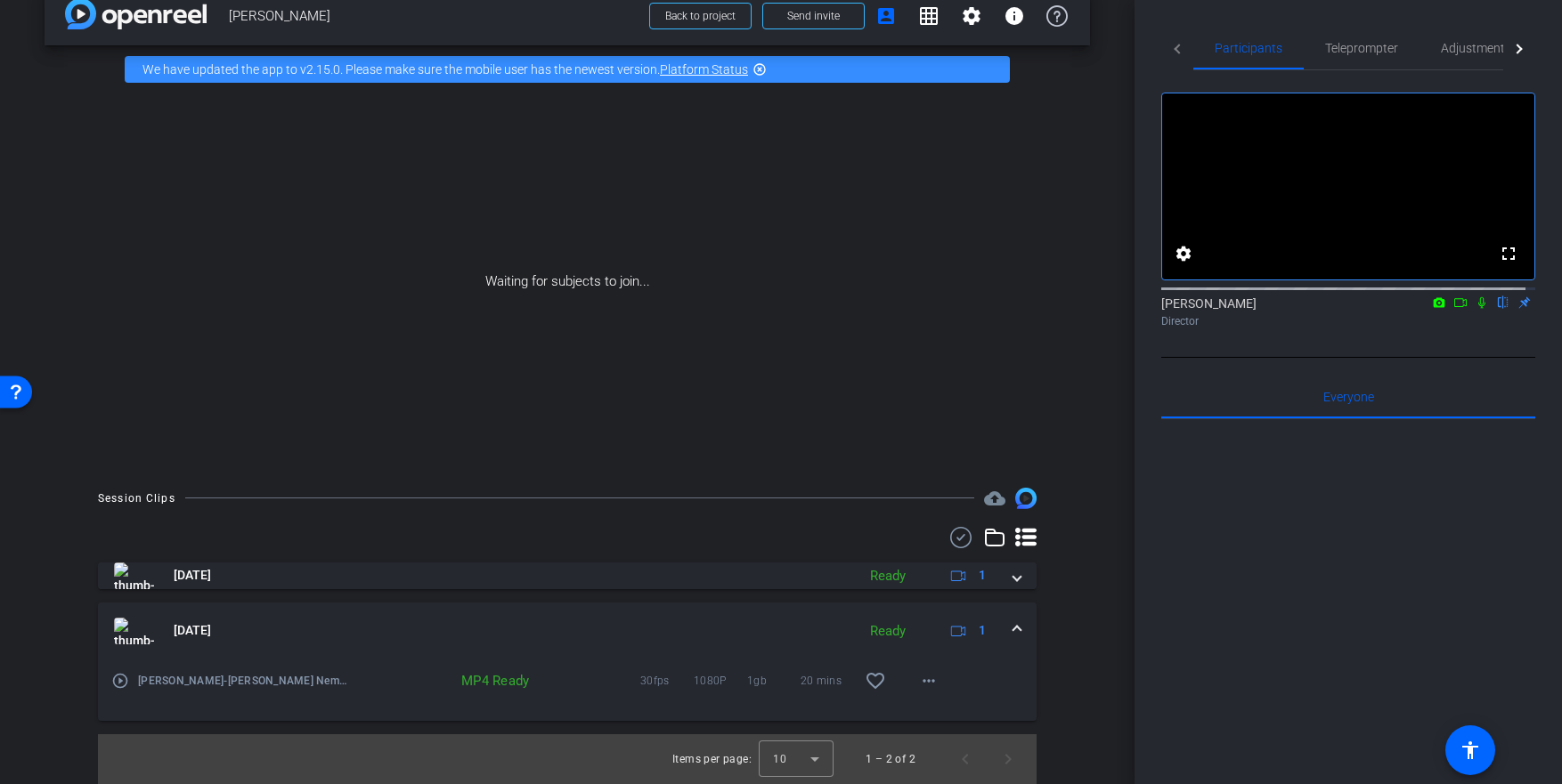
click at [700, 613] on mat-expansion-panel-header "Aug 8, 2024 Ready 1" at bounding box center [567, 631] width 939 height 57
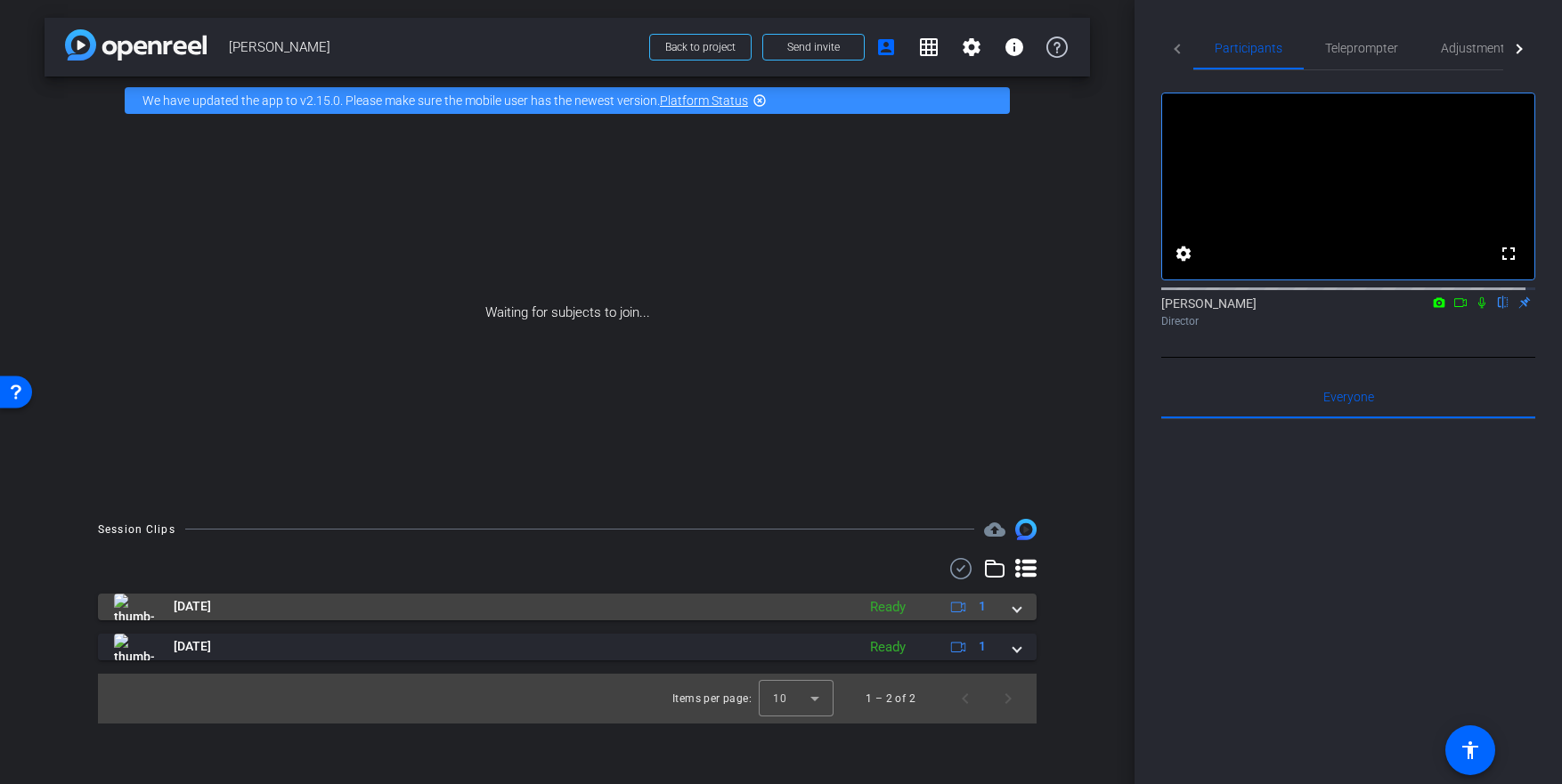
click at [711, 595] on mat-panel-title "Aug 8, 2024" at bounding box center [480, 607] width 733 height 27
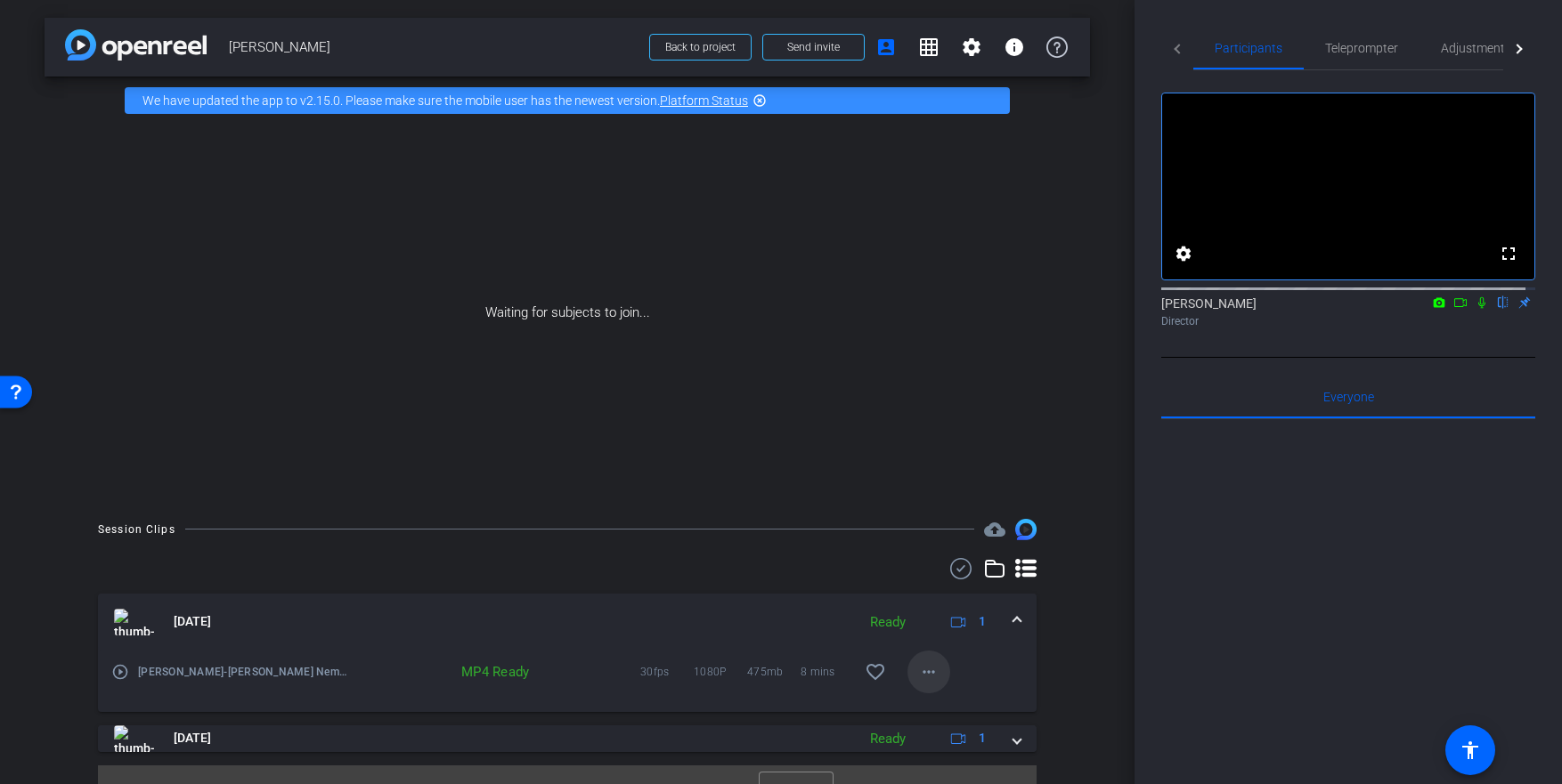
click at [918, 666] on mat-icon "more_horiz" at bounding box center [928, 672] width 21 height 21
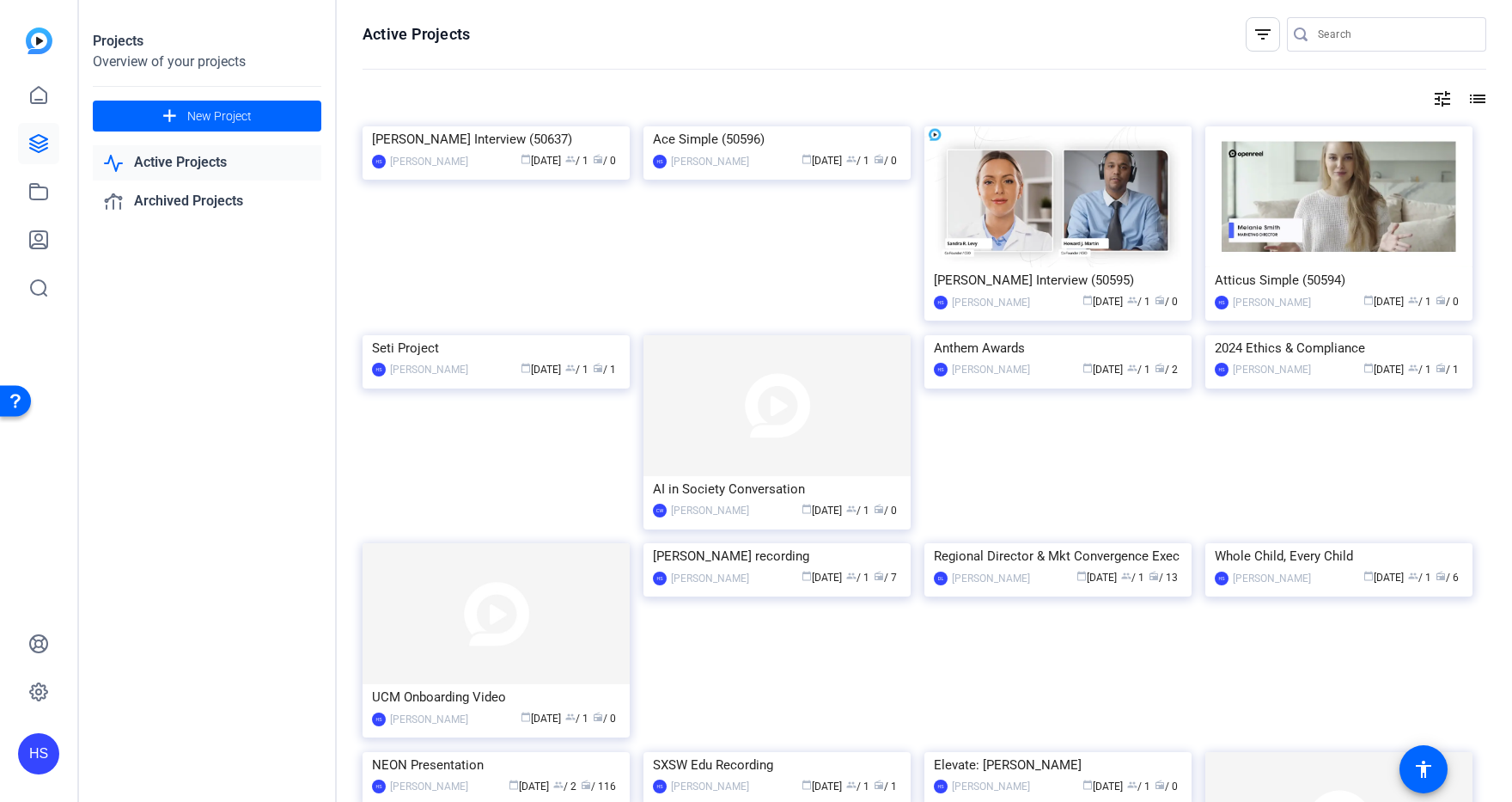
click at [762, 126] on img at bounding box center [777, 126] width 268 height 0
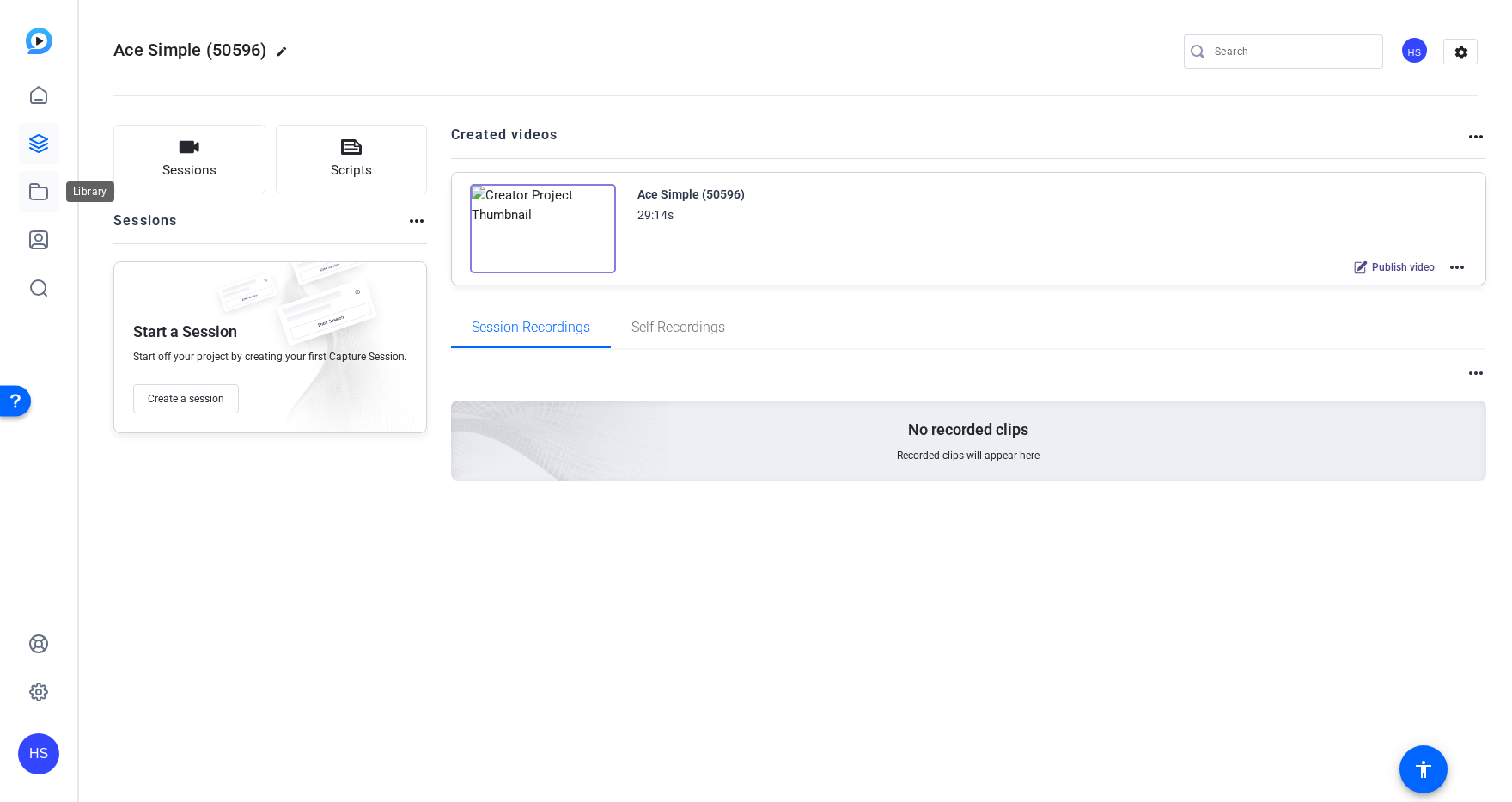
click at [33, 185] on icon at bounding box center [38, 191] width 20 height 20
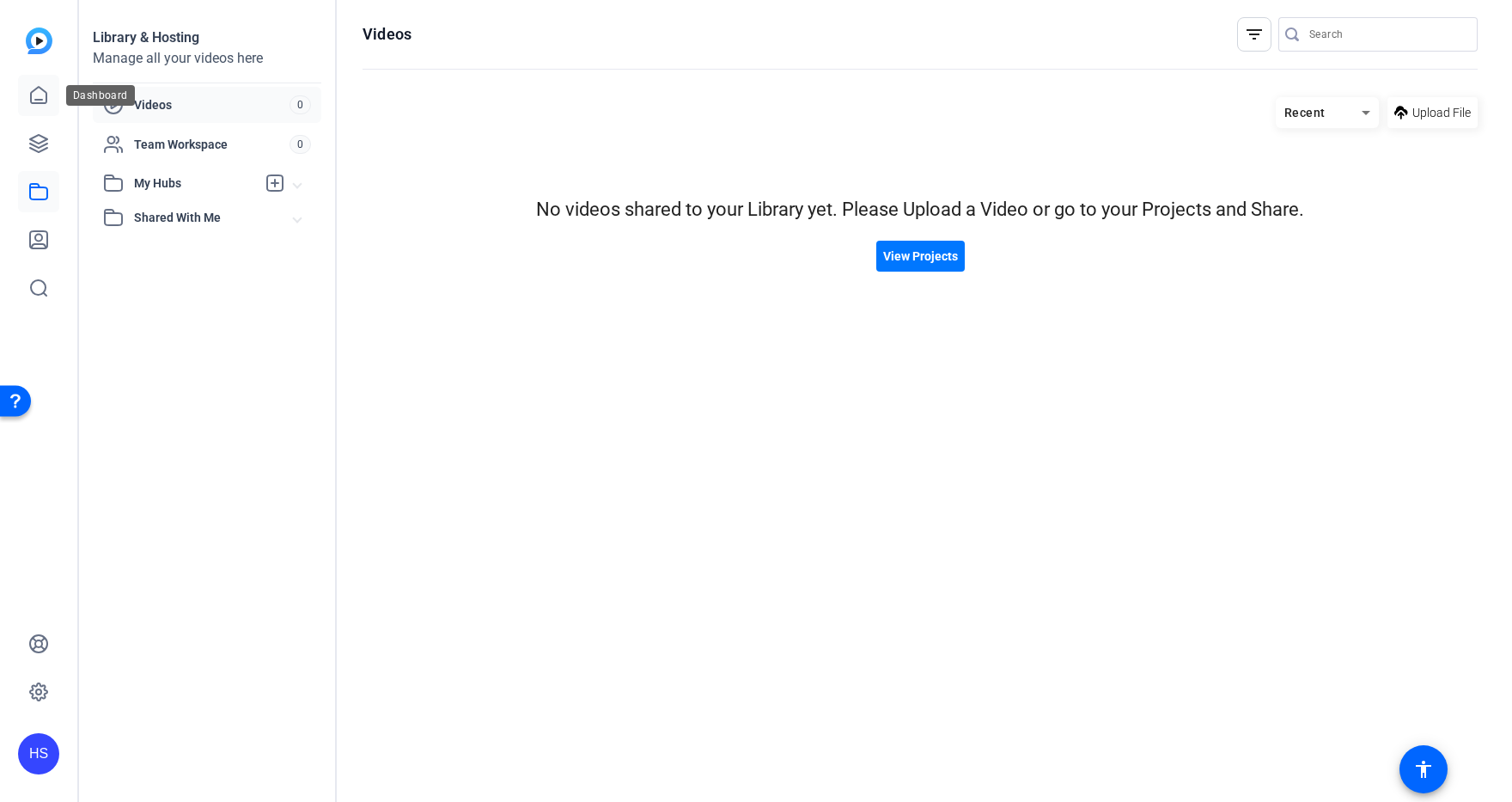
click at [28, 104] on icon at bounding box center [38, 95] width 20 height 20
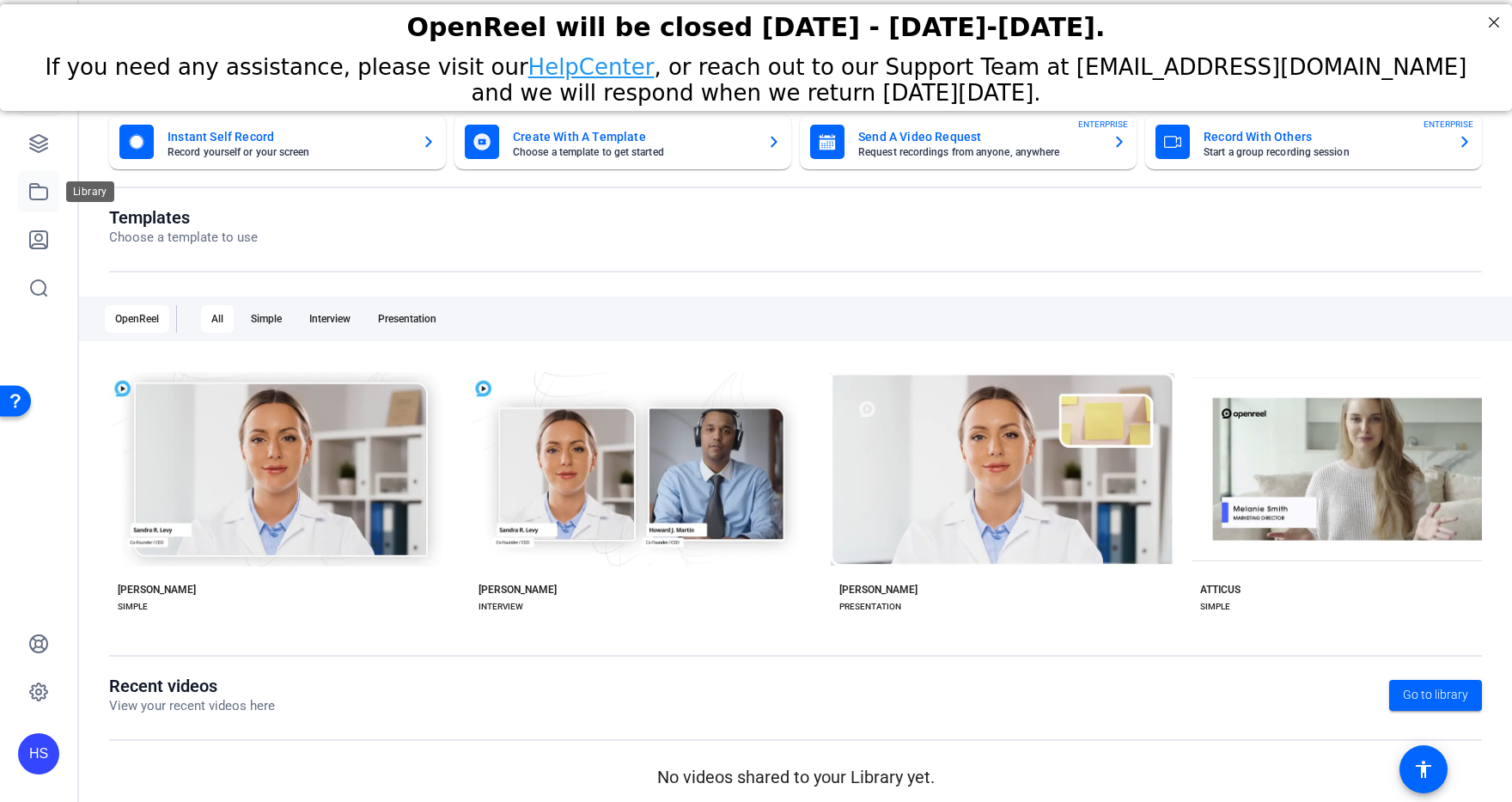
click at [36, 191] on icon at bounding box center [38, 191] width 20 height 20
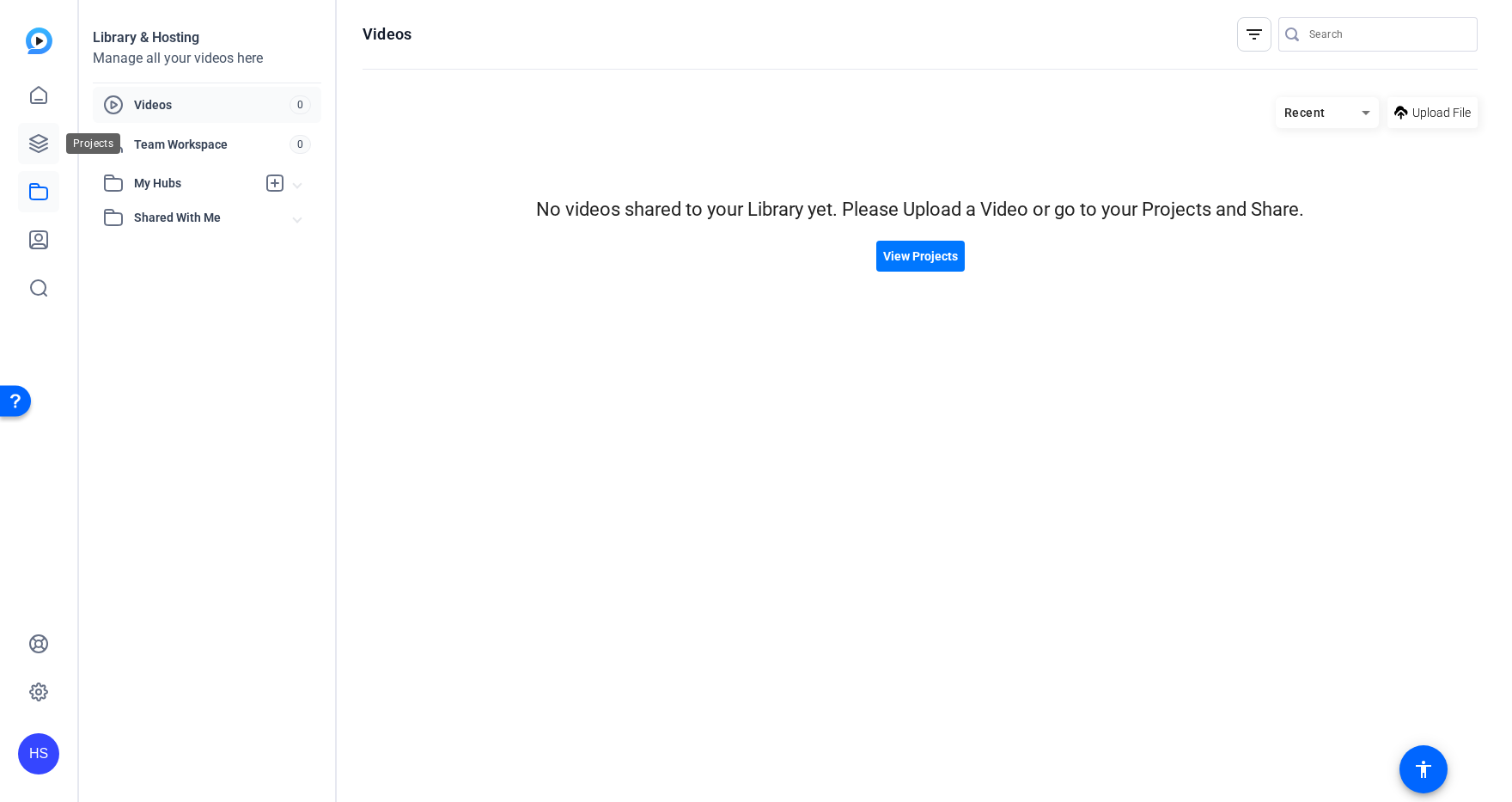
click at [53, 136] on link at bounding box center [38, 143] width 41 height 41
